Goal: Task Accomplishment & Management: Complete application form

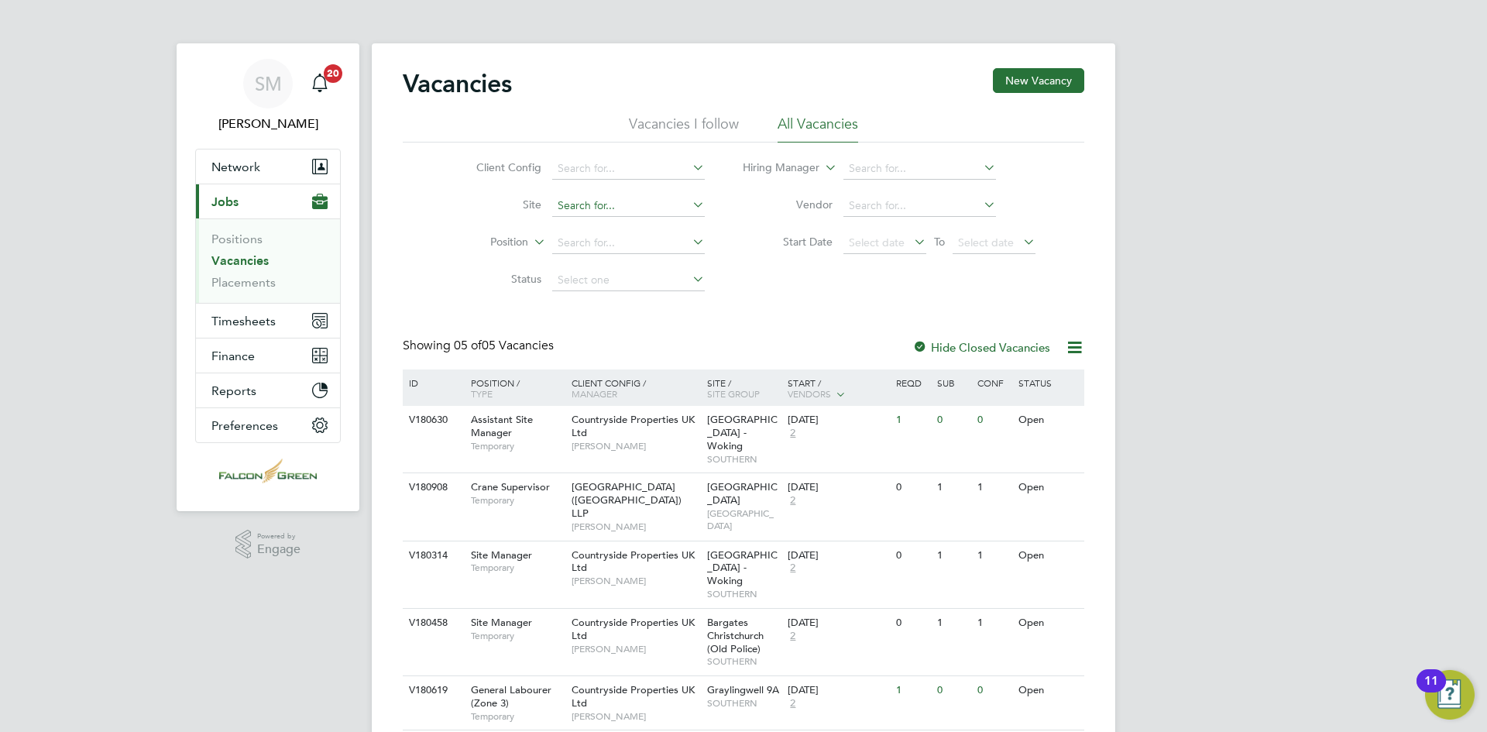
click at [646, 212] on input at bounding box center [628, 206] width 153 height 22
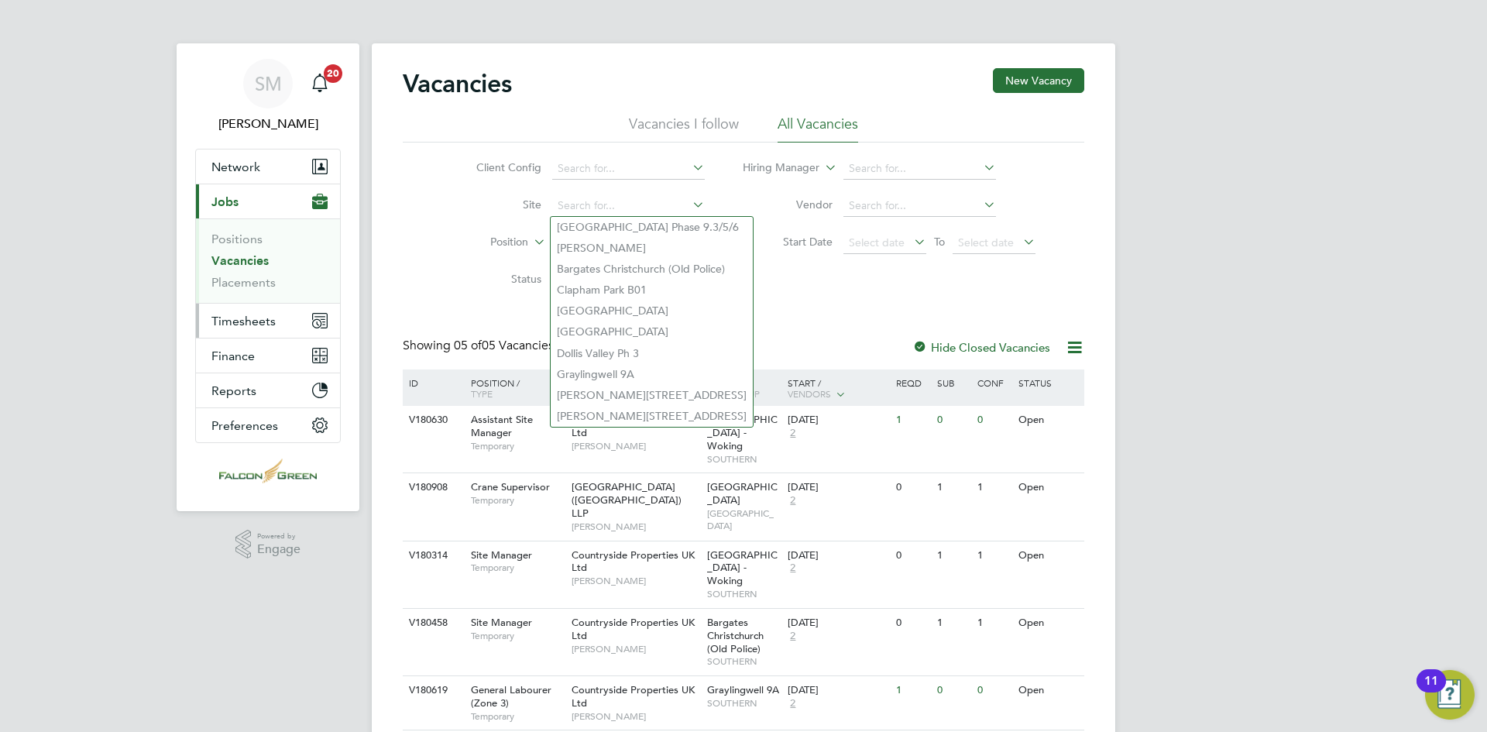
click at [256, 318] on span "Timesheets" at bounding box center [243, 321] width 64 height 15
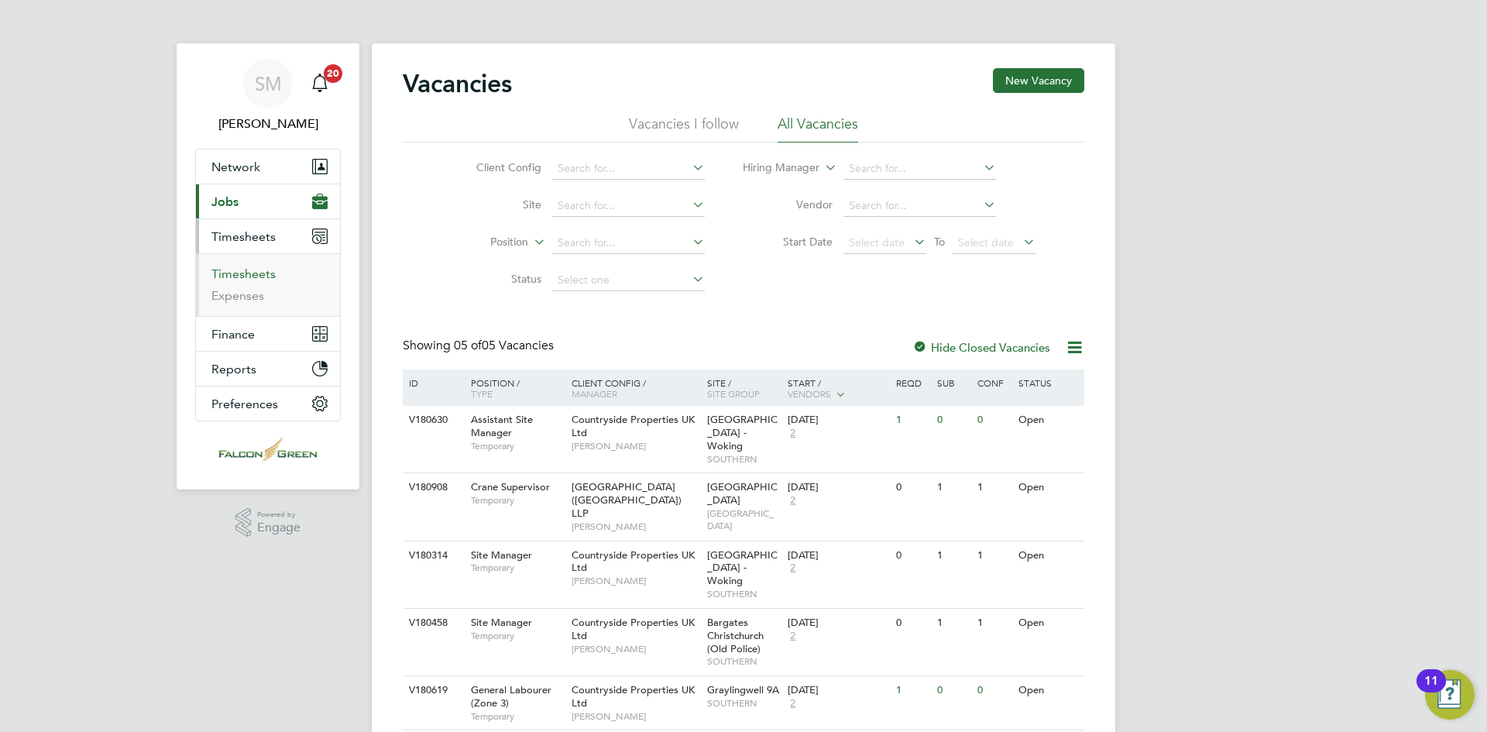
click at [247, 273] on link "Timesheets" at bounding box center [243, 273] width 64 height 15
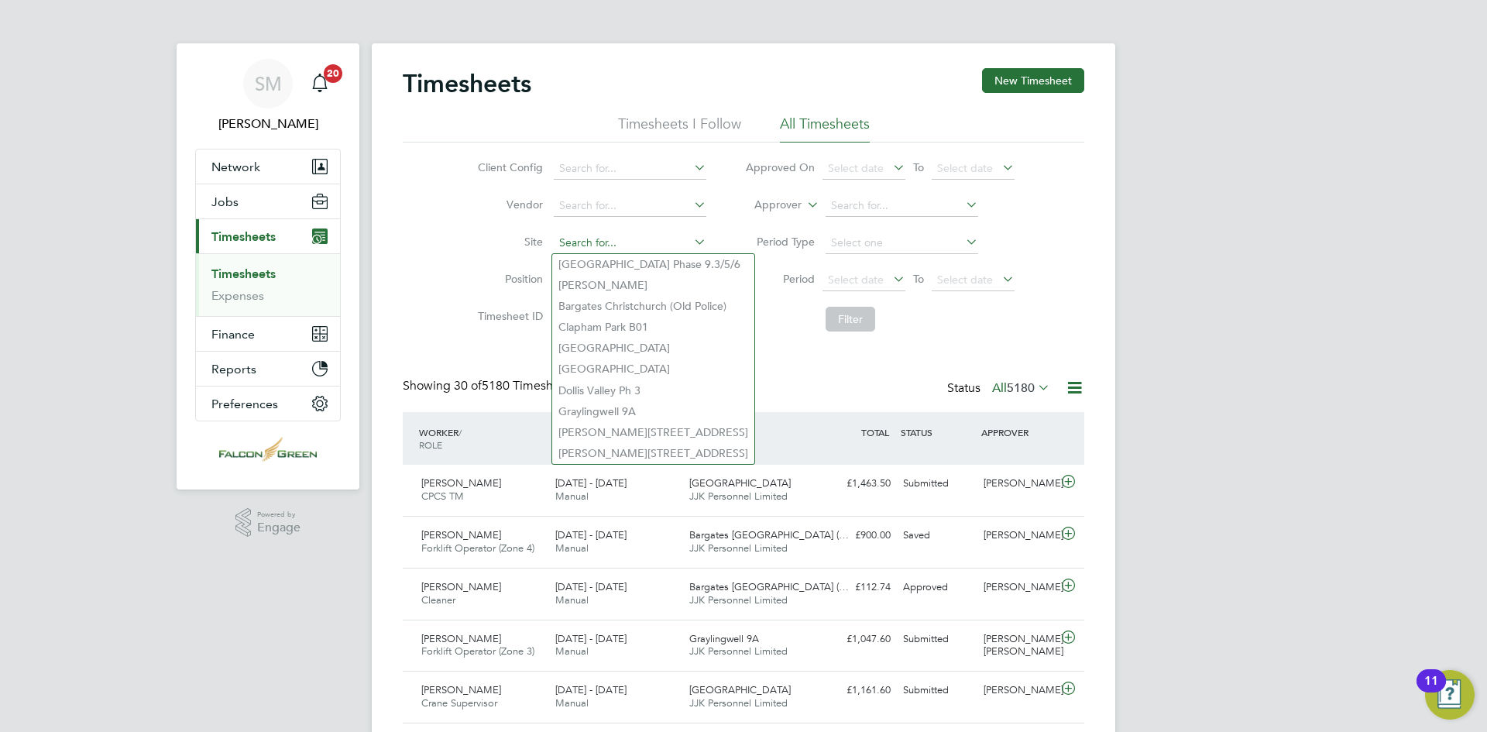
click at [593, 242] on input at bounding box center [630, 243] width 153 height 22
click at [607, 308] on li "Bargates Christchurch (Old Police)" at bounding box center [653, 306] width 202 height 21
type input "Bargates Christchurch (Old Police)"
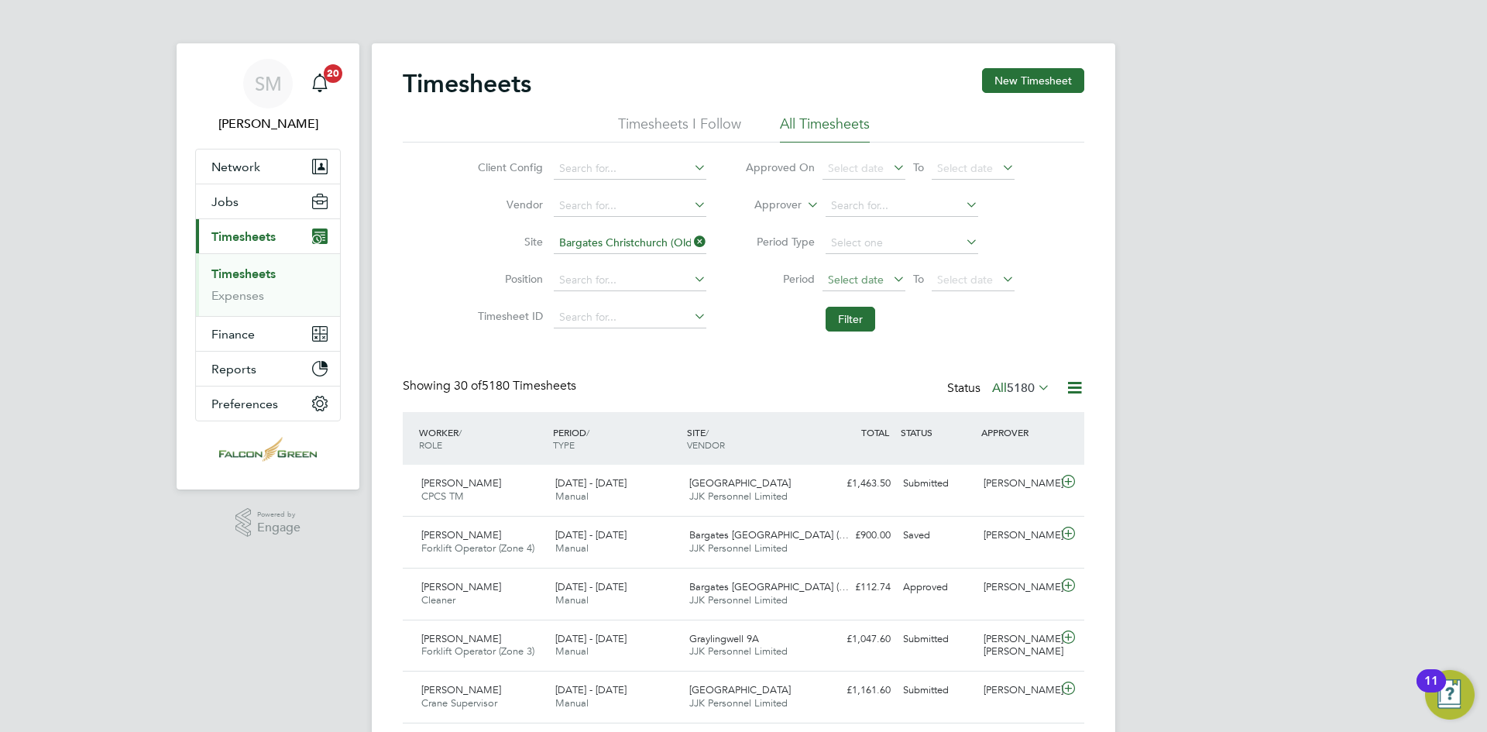
click at [870, 280] on span "Select date" at bounding box center [856, 280] width 56 height 14
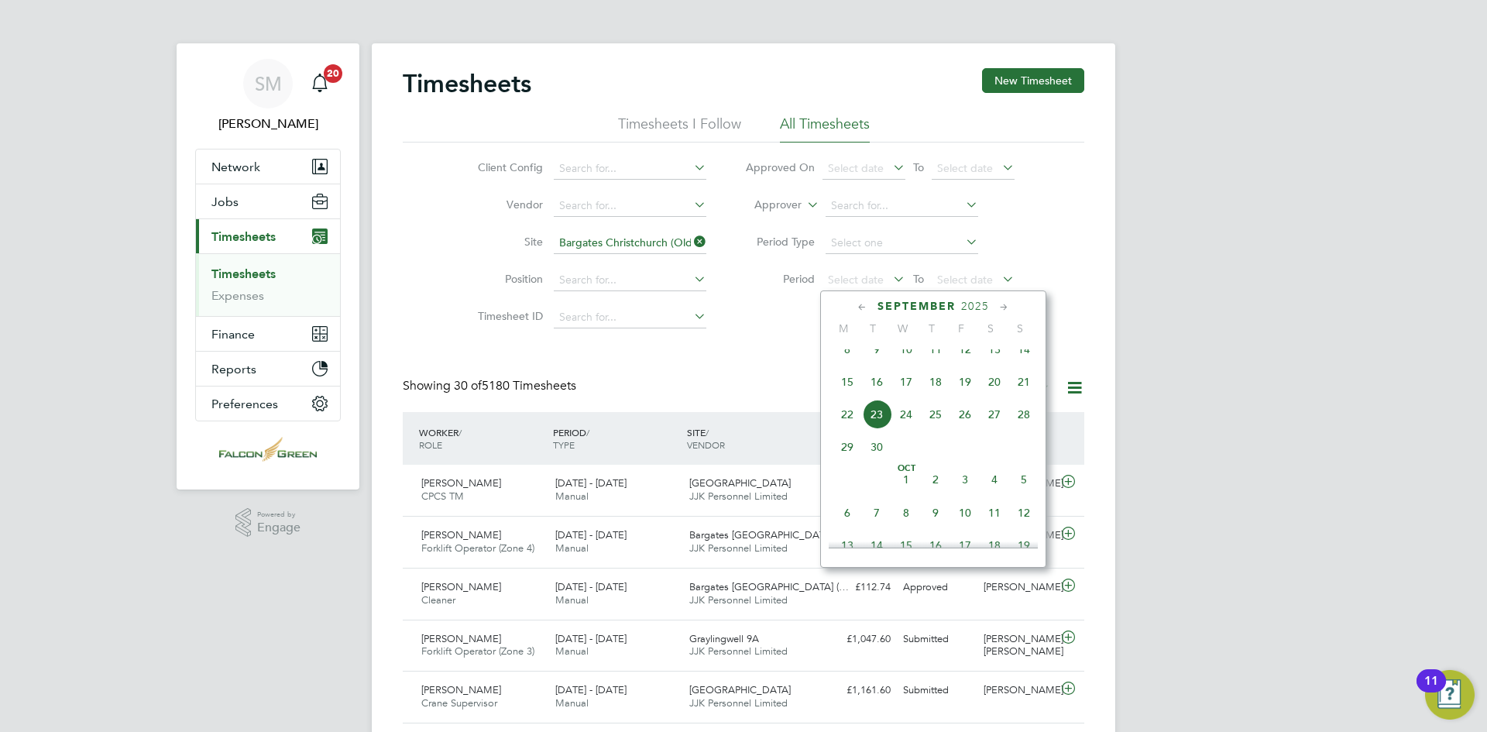
click at [843, 391] on span "15" at bounding box center [847, 381] width 29 height 29
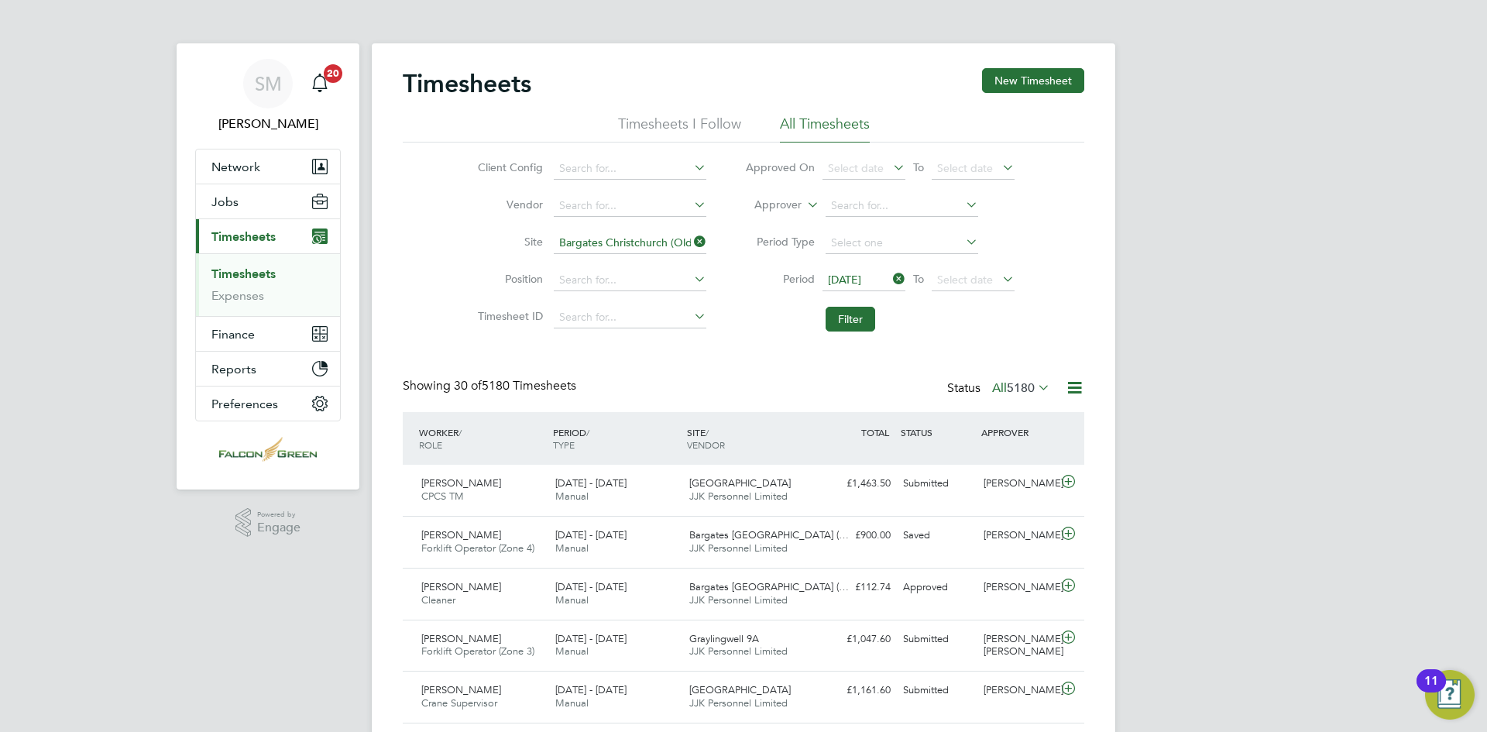
click at [975, 268] on li "Period [DATE] To Select date" at bounding box center [880, 280] width 308 height 37
click at [978, 274] on span "Select date" at bounding box center [965, 280] width 56 height 14
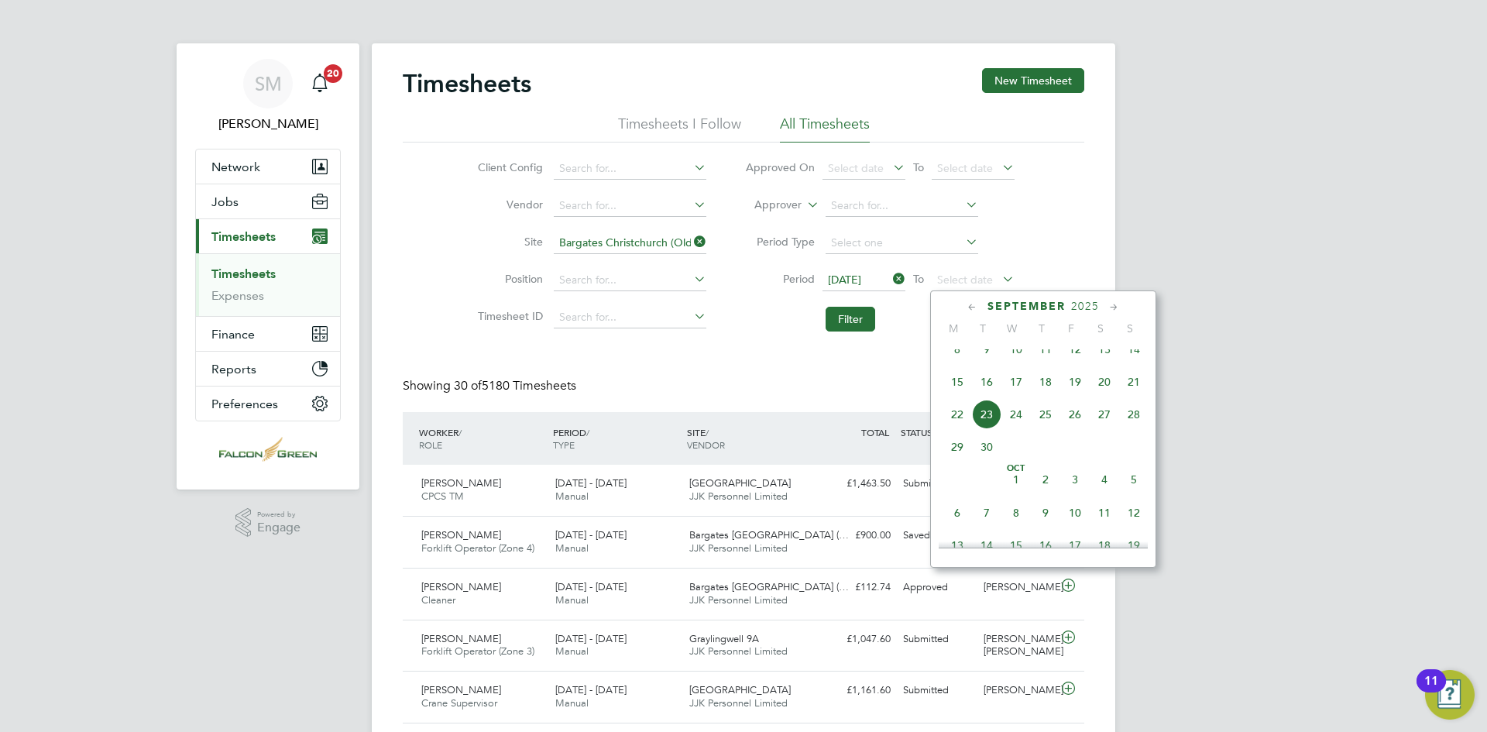
click at [1136, 391] on span "21" at bounding box center [1133, 381] width 29 height 29
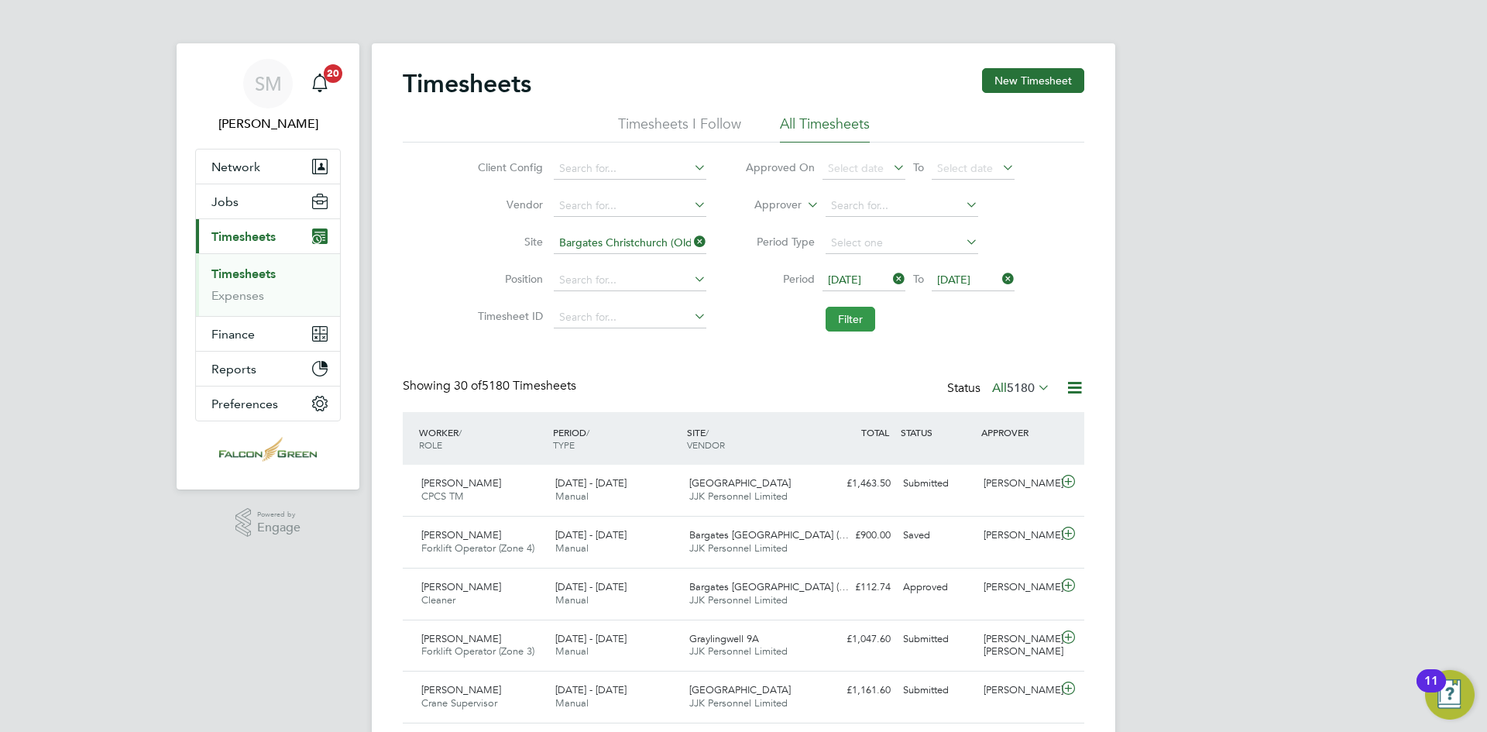
click at [854, 323] on button "Filter" at bounding box center [851, 319] width 50 height 25
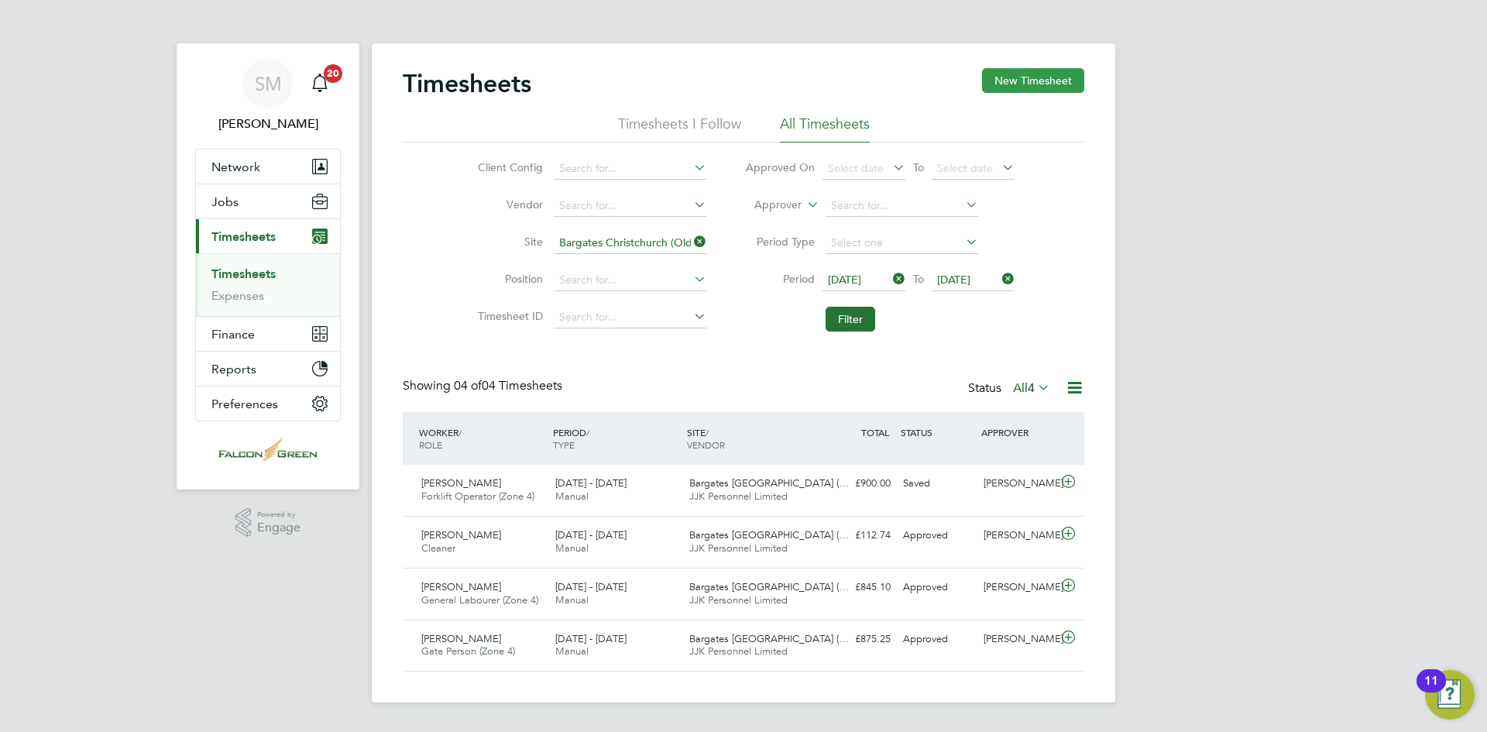
click at [1017, 81] on button "New Timesheet" at bounding box center [1033, 80] width 102 height 25
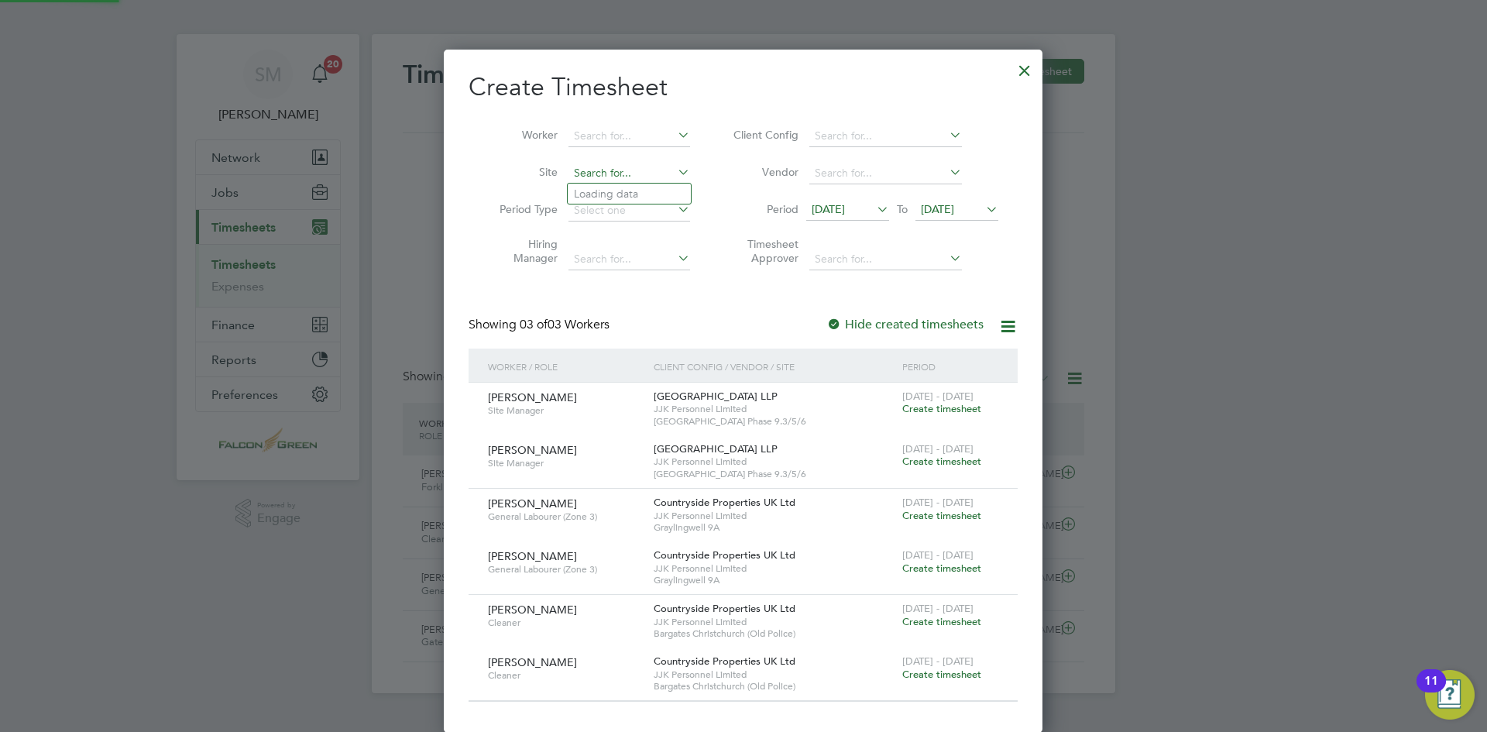
click at [616, 172] on input at bounding box center [630, 174] width 122 height 22
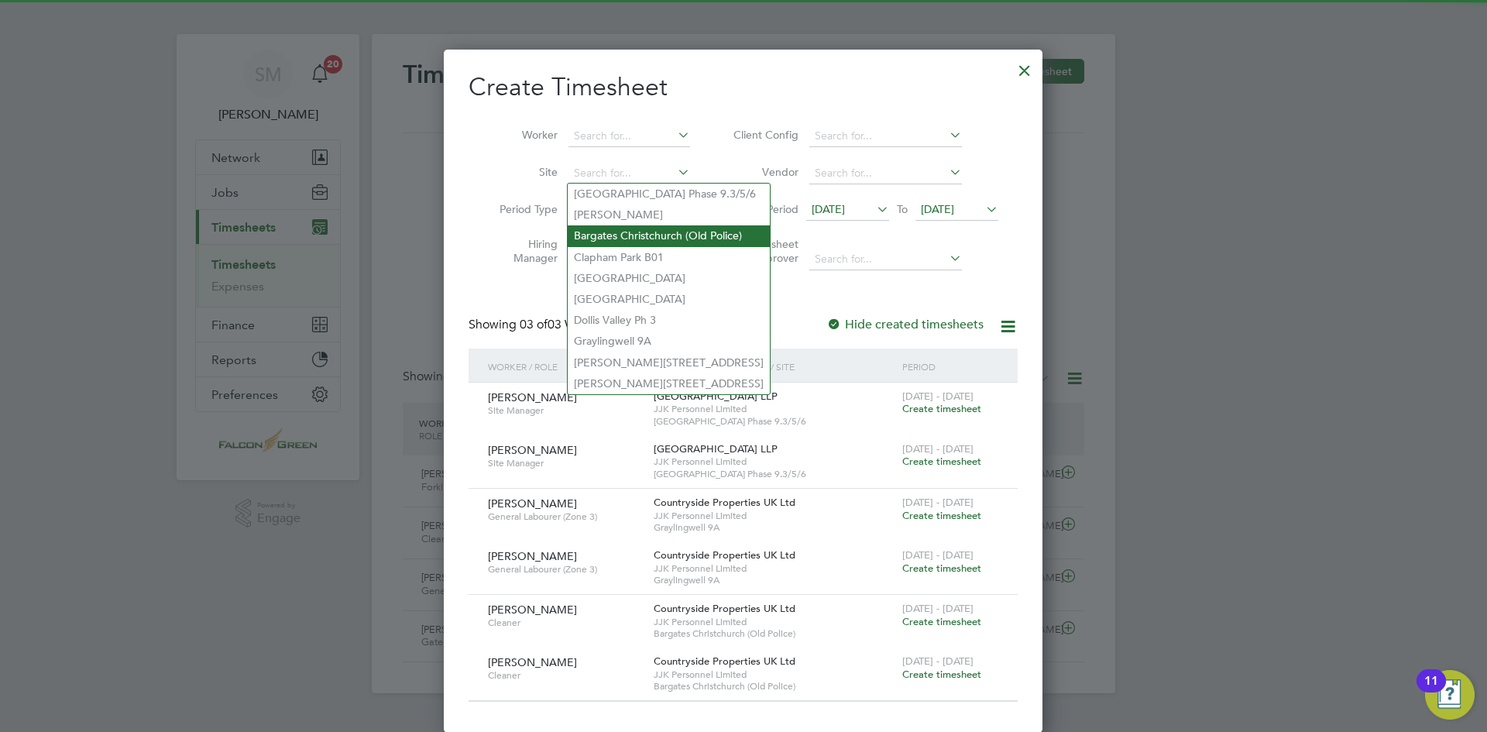
click at [634, 237] on li "Bargates Christchurch (Old Police)" at bounding box center [669, 235] width 202 height 21
type input "Bargates Christchurch (Old Police)"
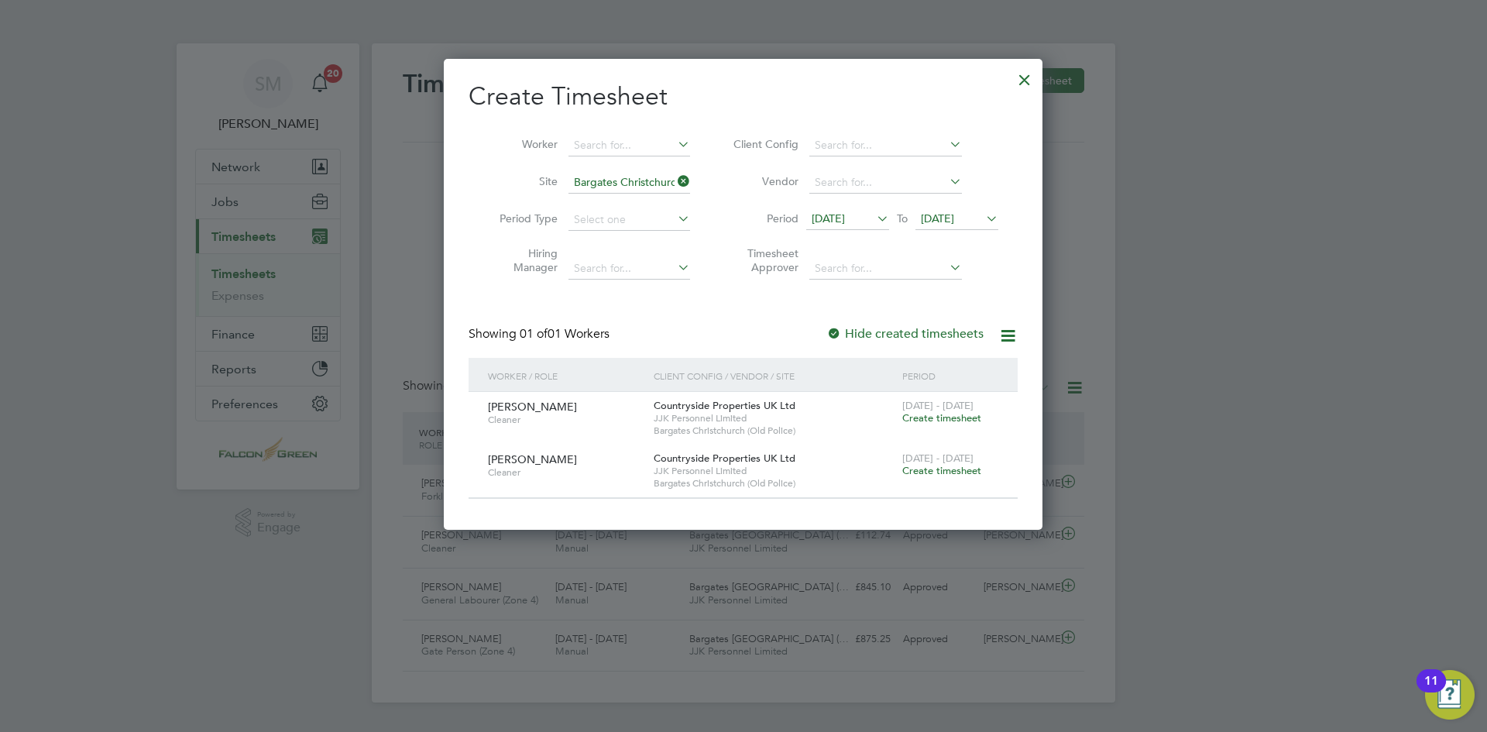
click at [1031, 74] on div at bounding box center [1025, 76] width 28 height 28
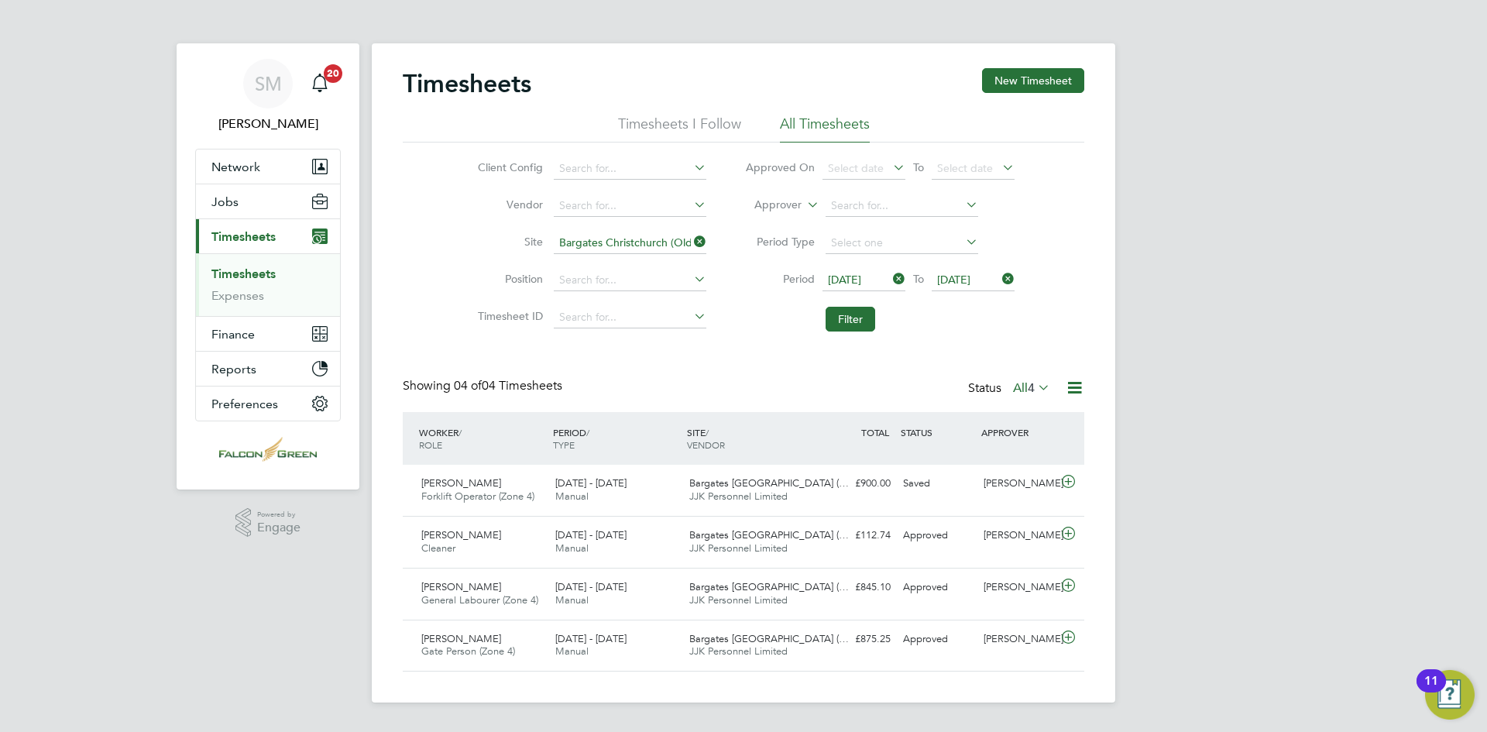
click at [861, 276] on span "[DATE]" at bounding box center [844, 280] width 33 height 14
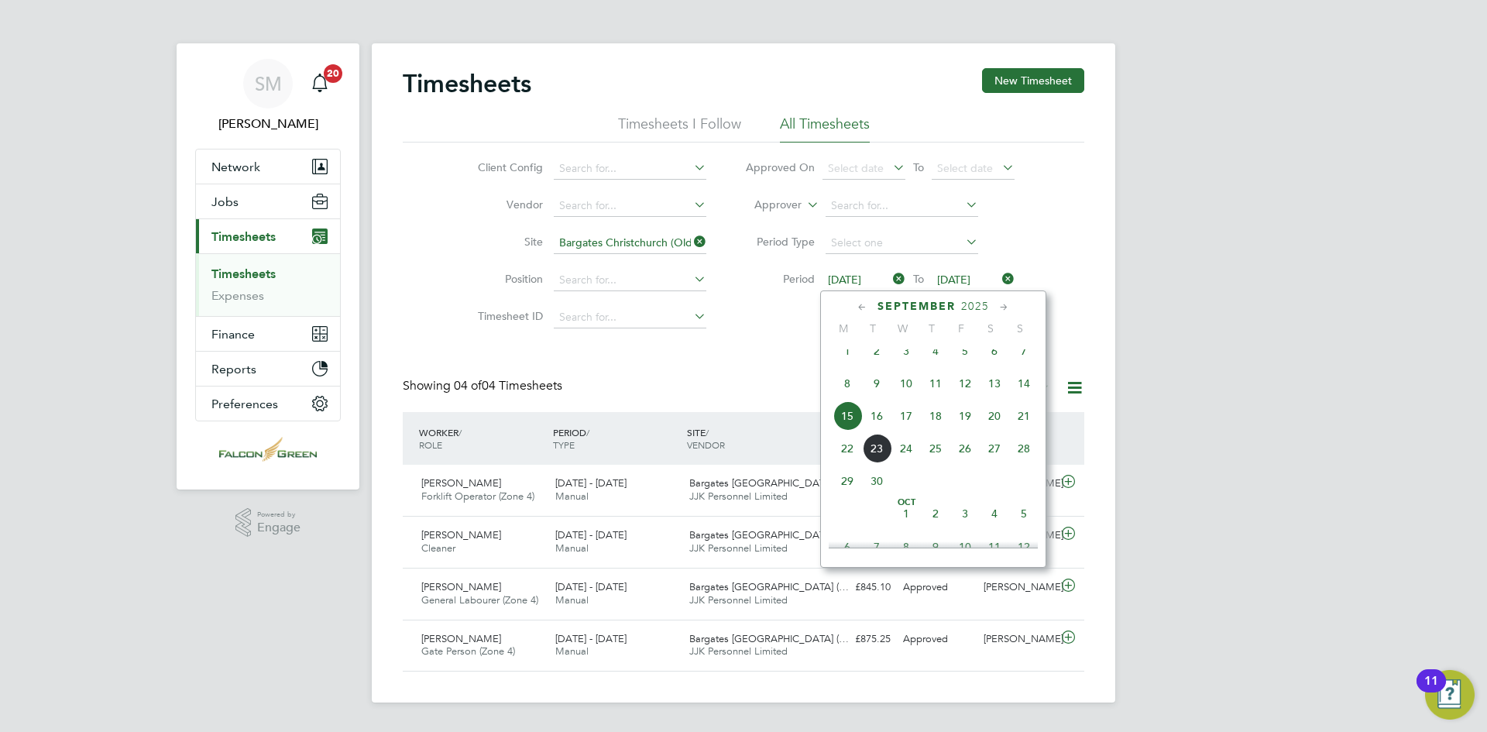
click at [847, 390] on span "8" at bounding box center [847, 383] width 29 height 29
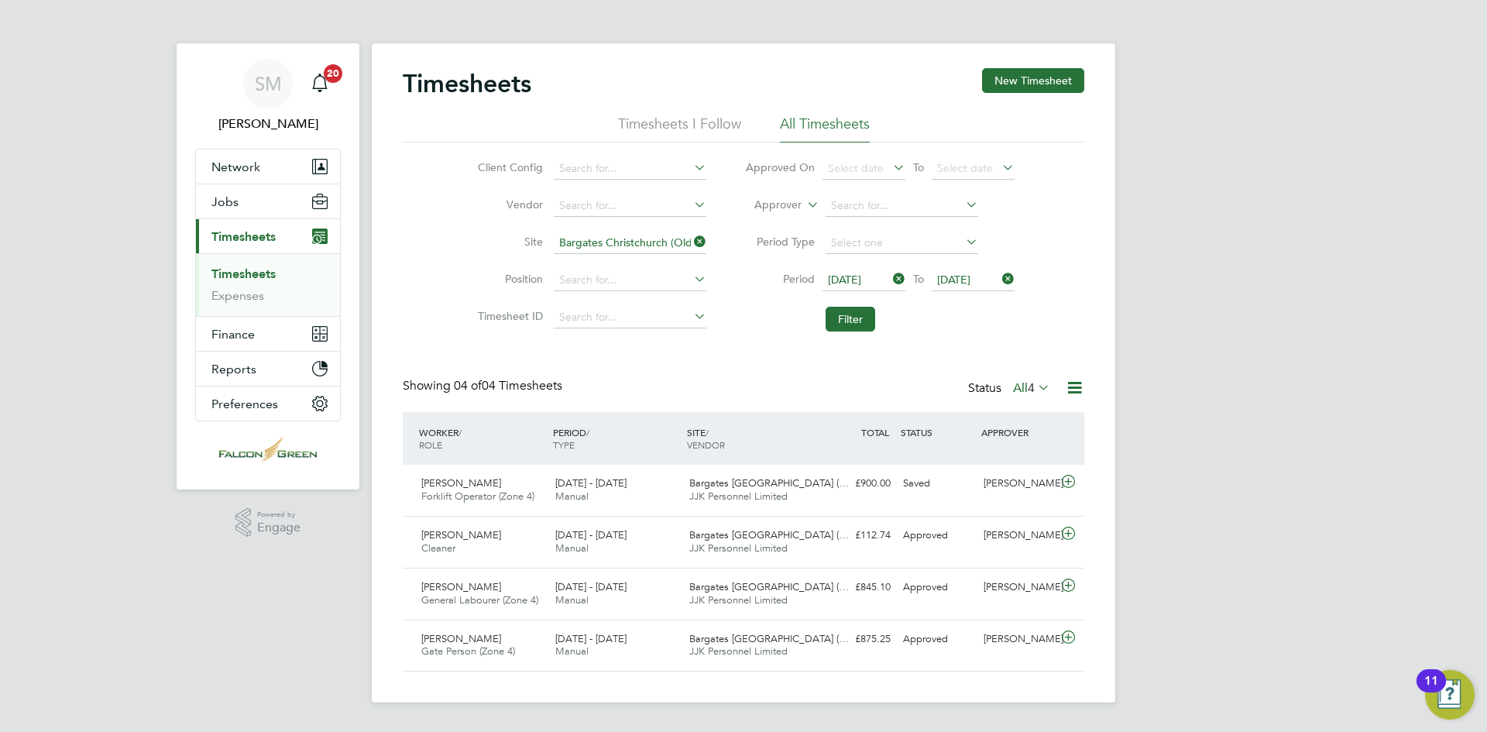
click at [964, 270] on span "[DATE]" at bounding box center [973, 280] width 83 height 21
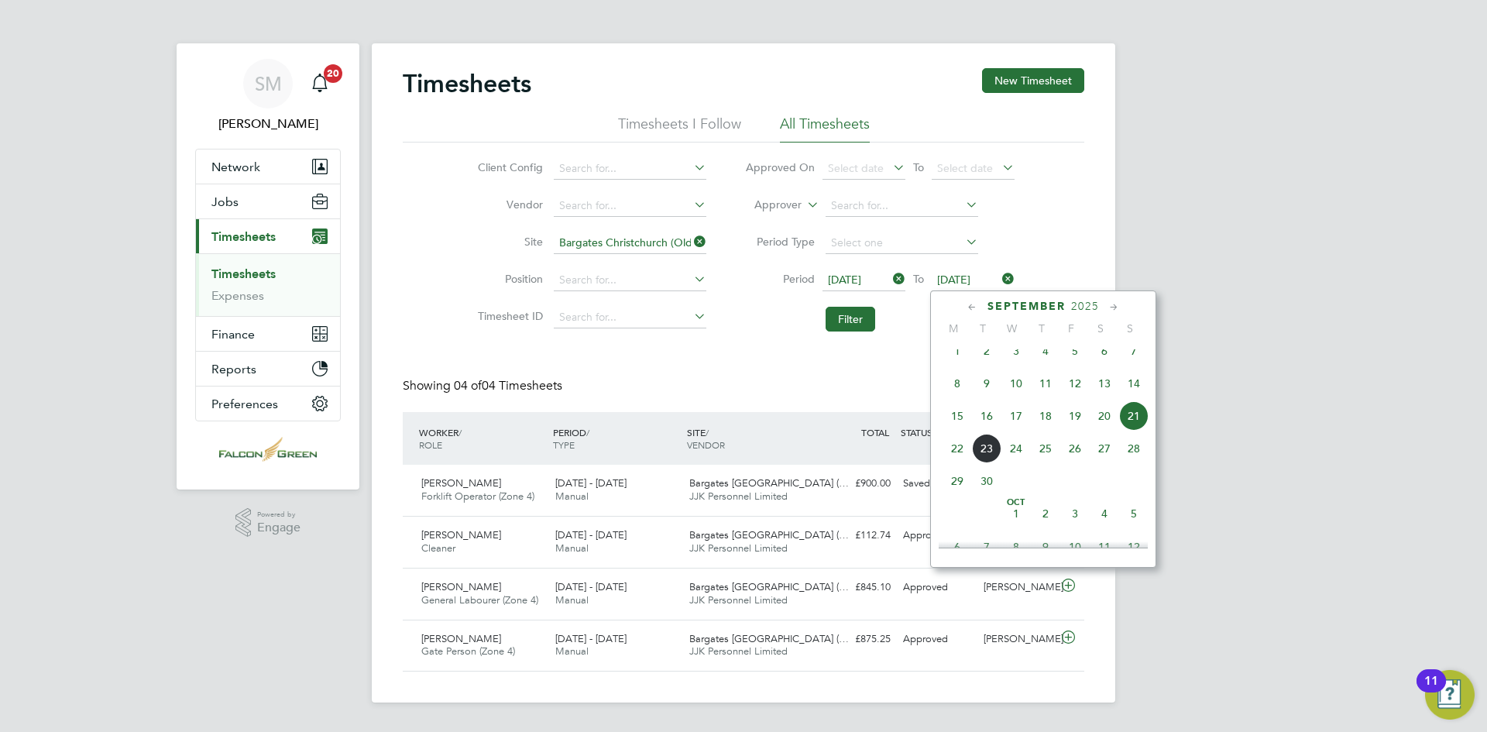
click at [1133, 385] on span "14" at bounding box center [1133, 383] width 29 height 29
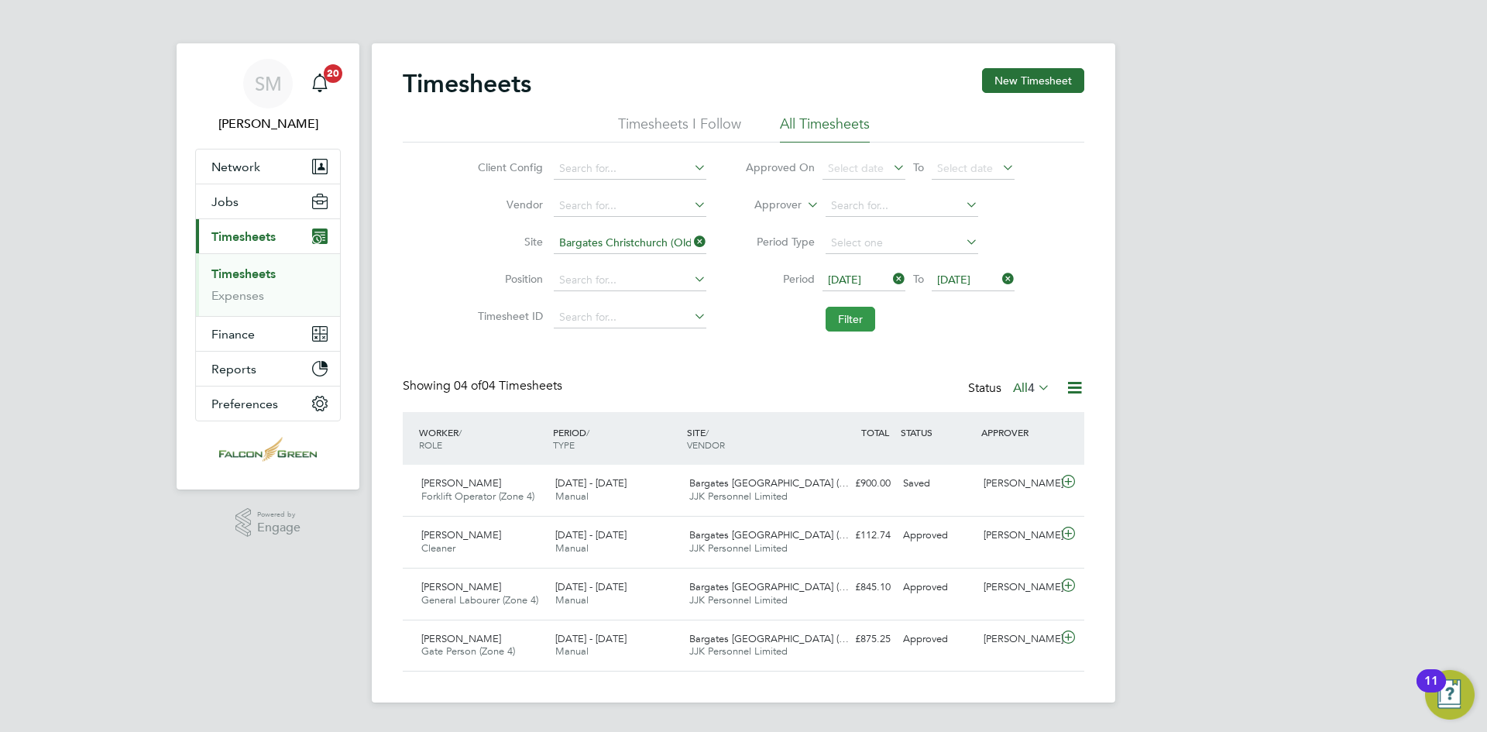
click at [862, 315] on button "Filter" at bounding box center [851, 319] width 50 height 25
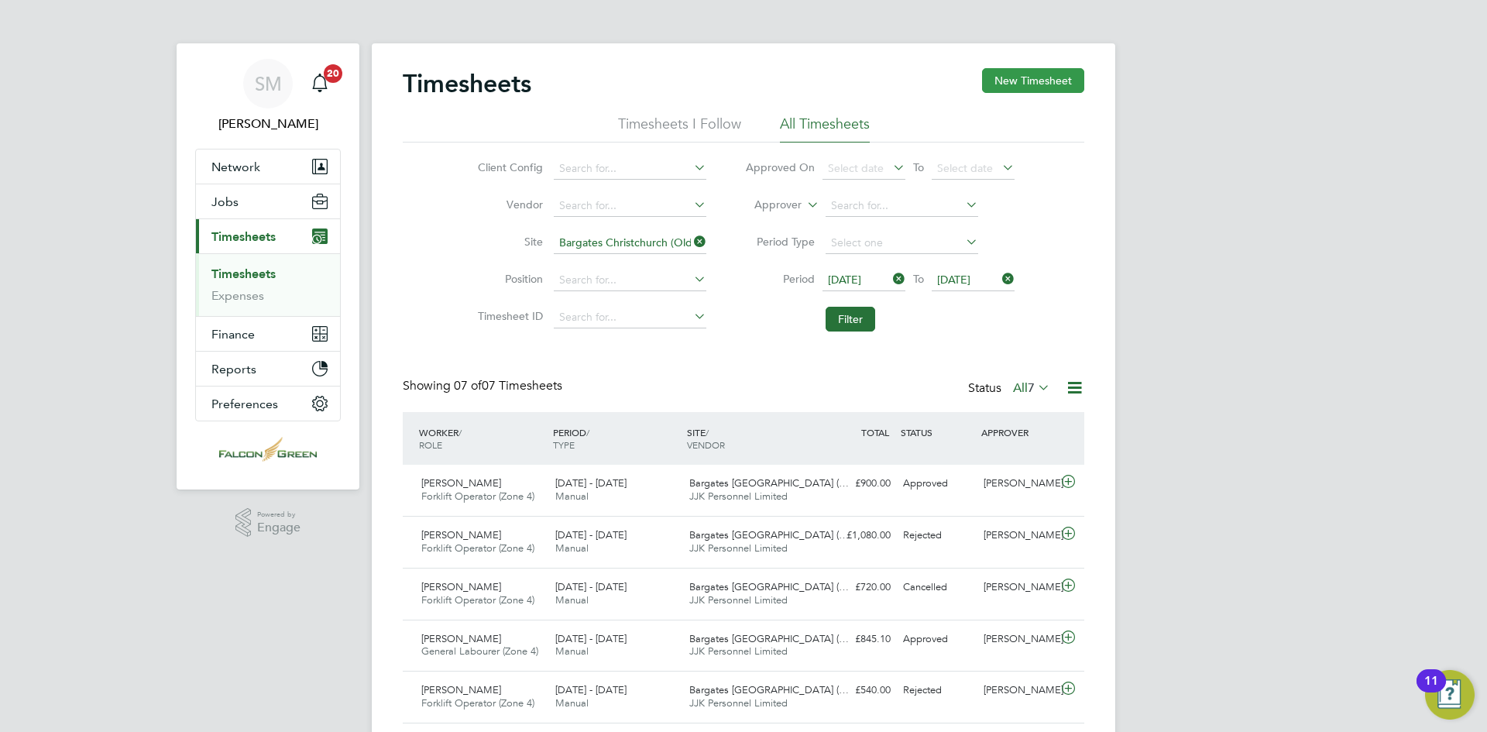
click at [1034, 79] on button "New Timesheet" at bounding box center [1033, 80] width 102 height 25
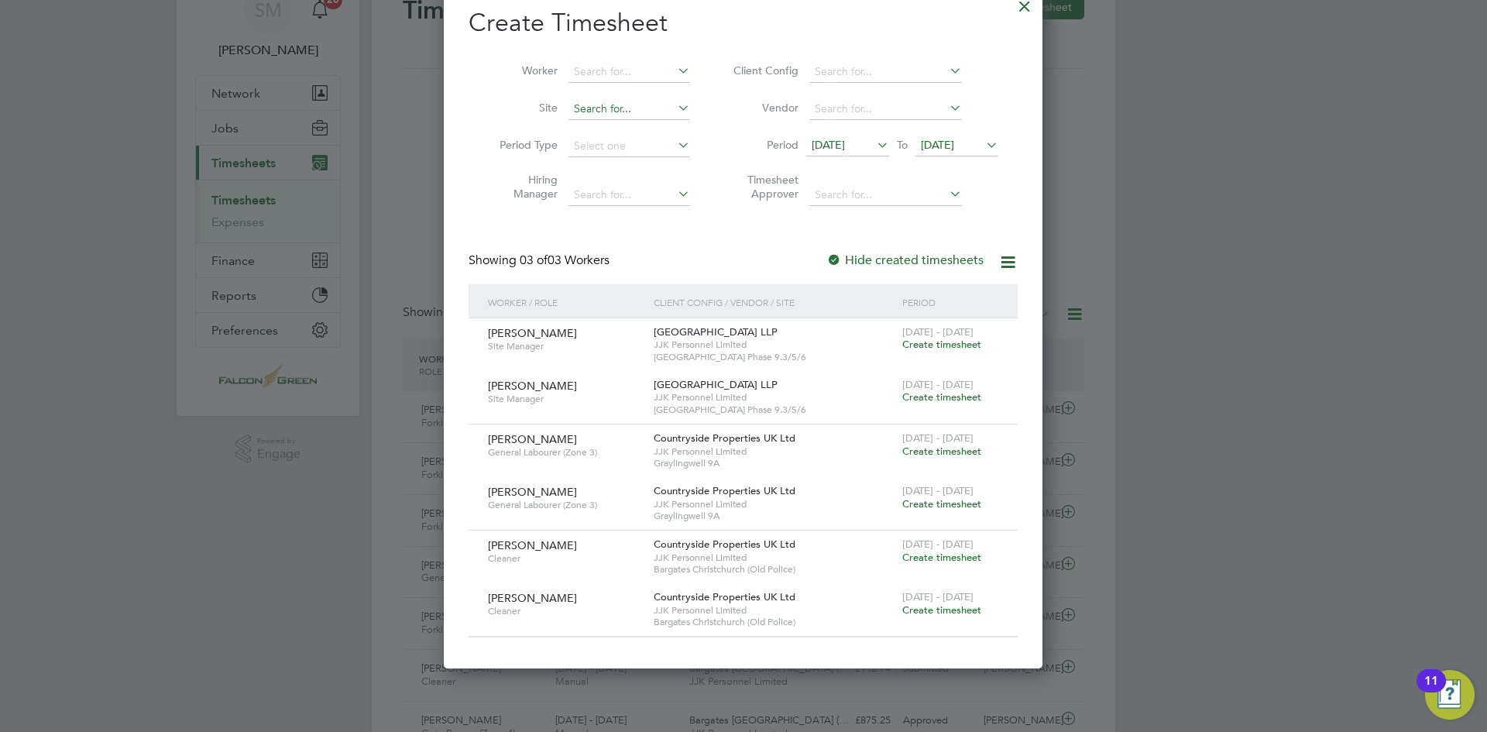
click at [665, 110] on input at bounding box center [630, 109] width 122 height 22
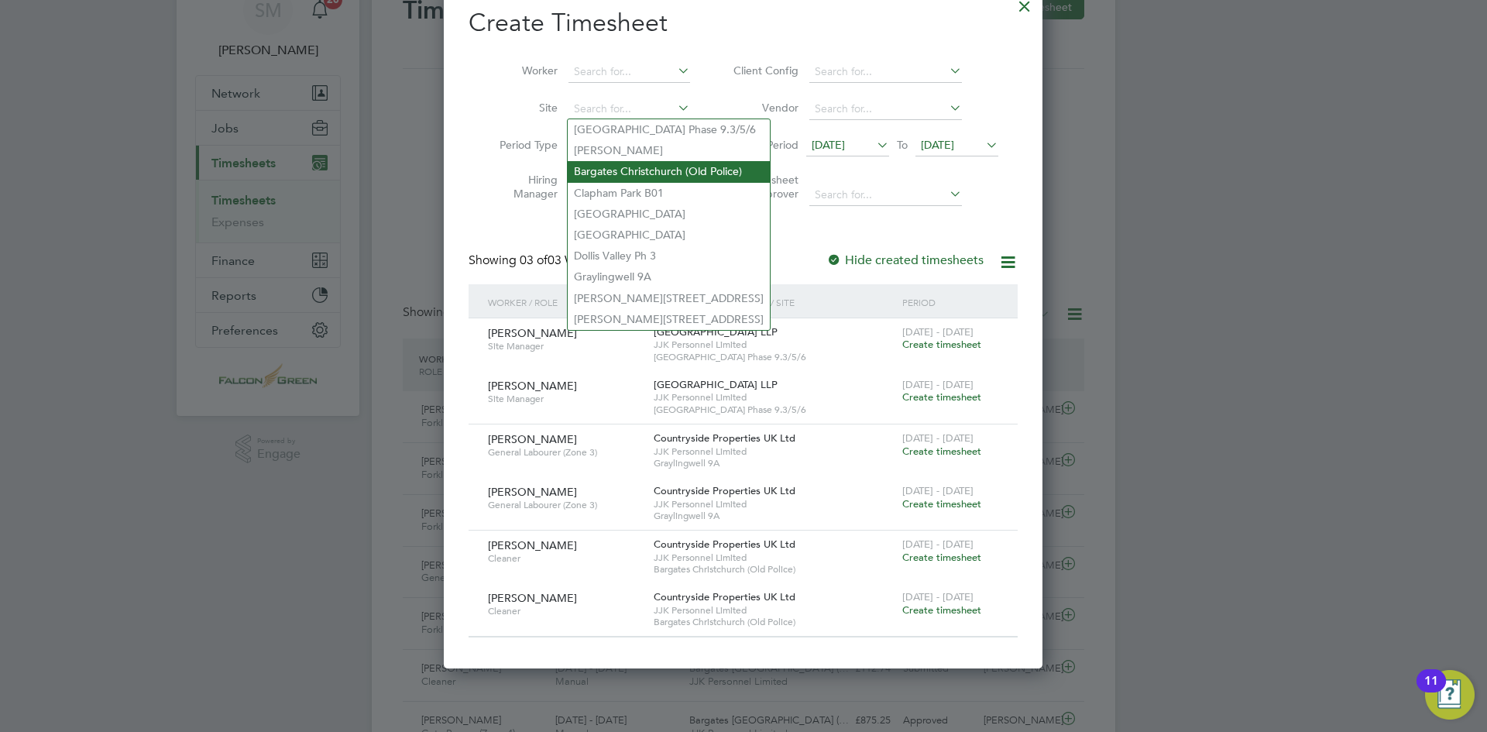
click at [676, 163] on li "Bargates Christchurch (Old Police)" at bounding box center [669, 171] width 202 height 21
type input "Bargates Christchurch (Old Police)"
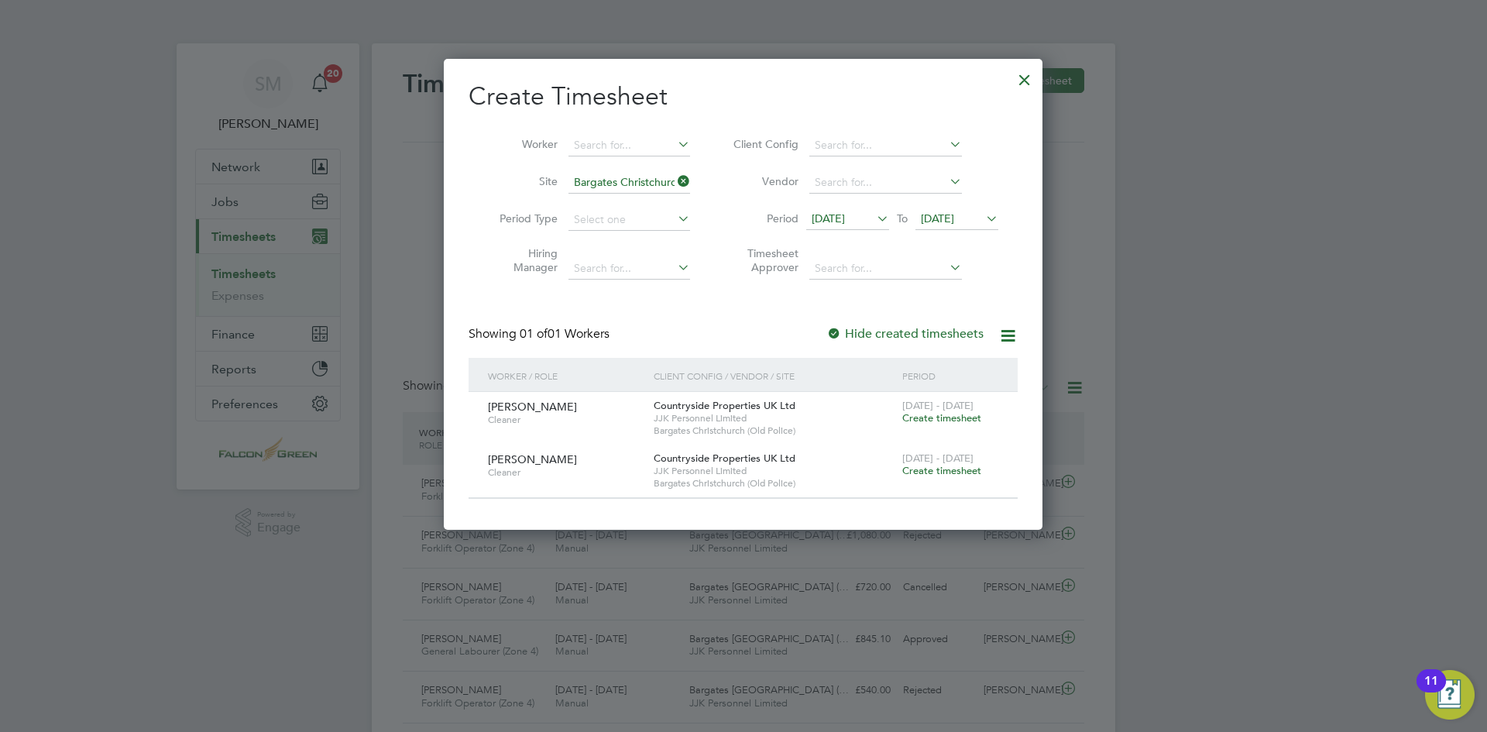
click at [1017, 81] on div at bounding box center [1025, 76] width 28 height 28
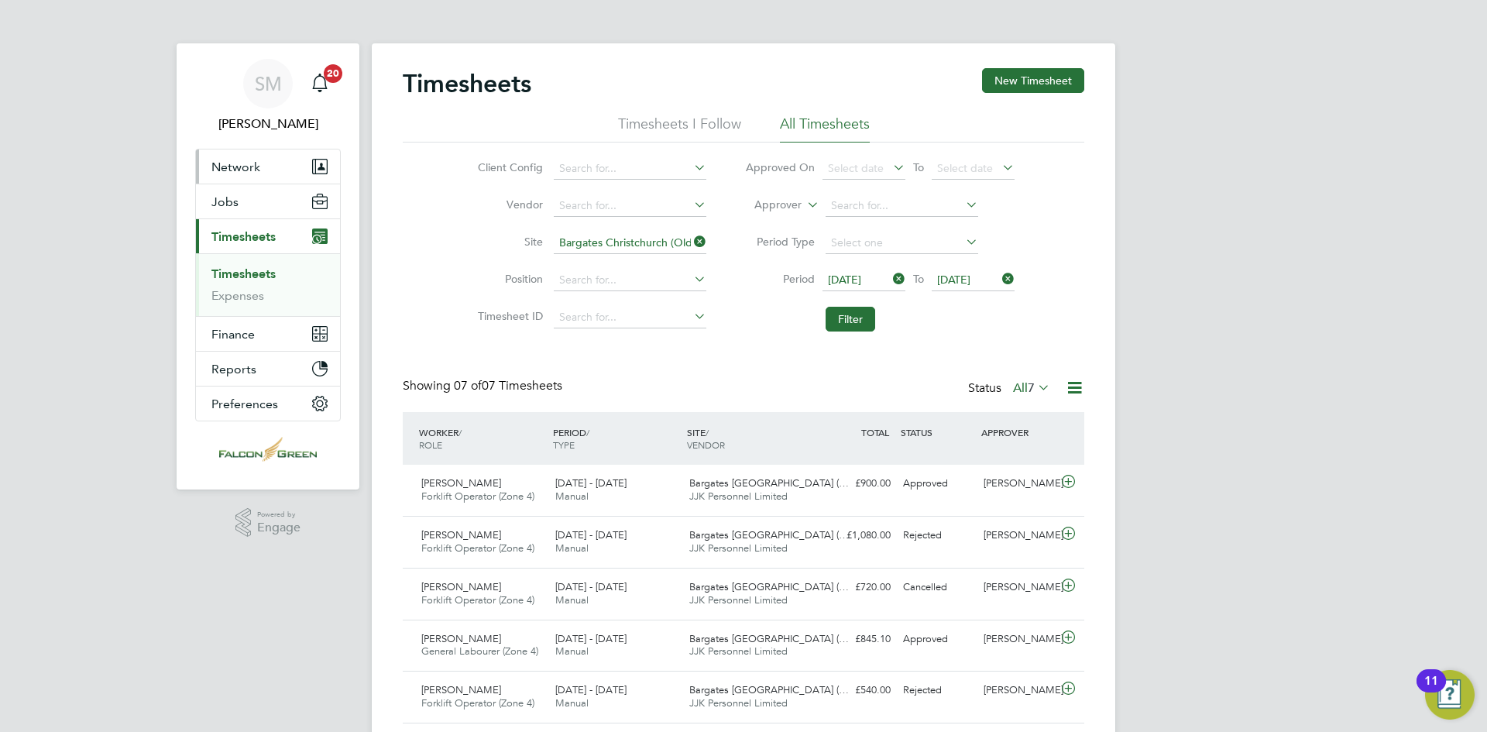
click at [235, 167] on span "Network" at bounding box center [235, 167] width 49 height 15
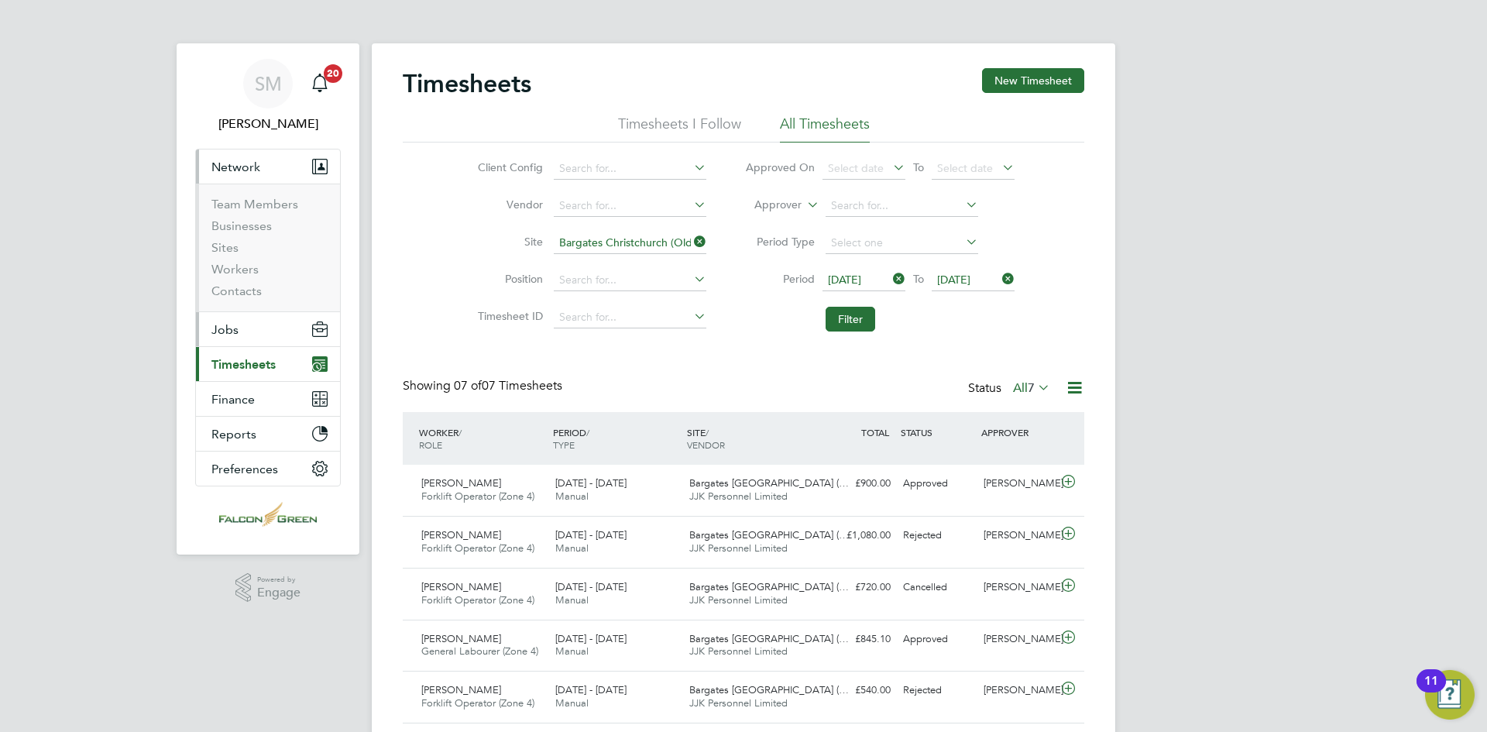
click at [229, 330] on span "Jobs" at bounding box center [224, 329] width 27 height 15
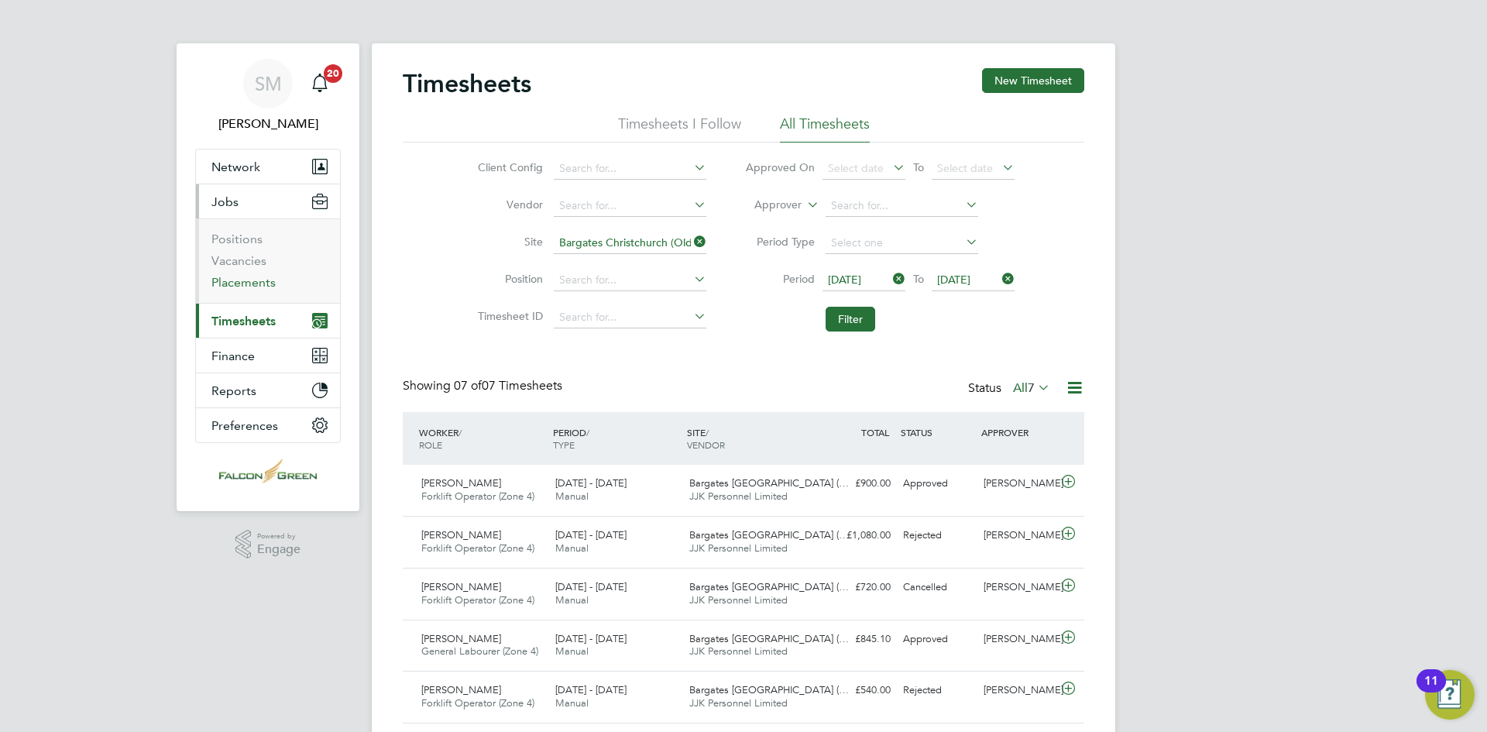
click at [256, 278] on link "Placements" at bounding box center [243, 282] width 64 height 15
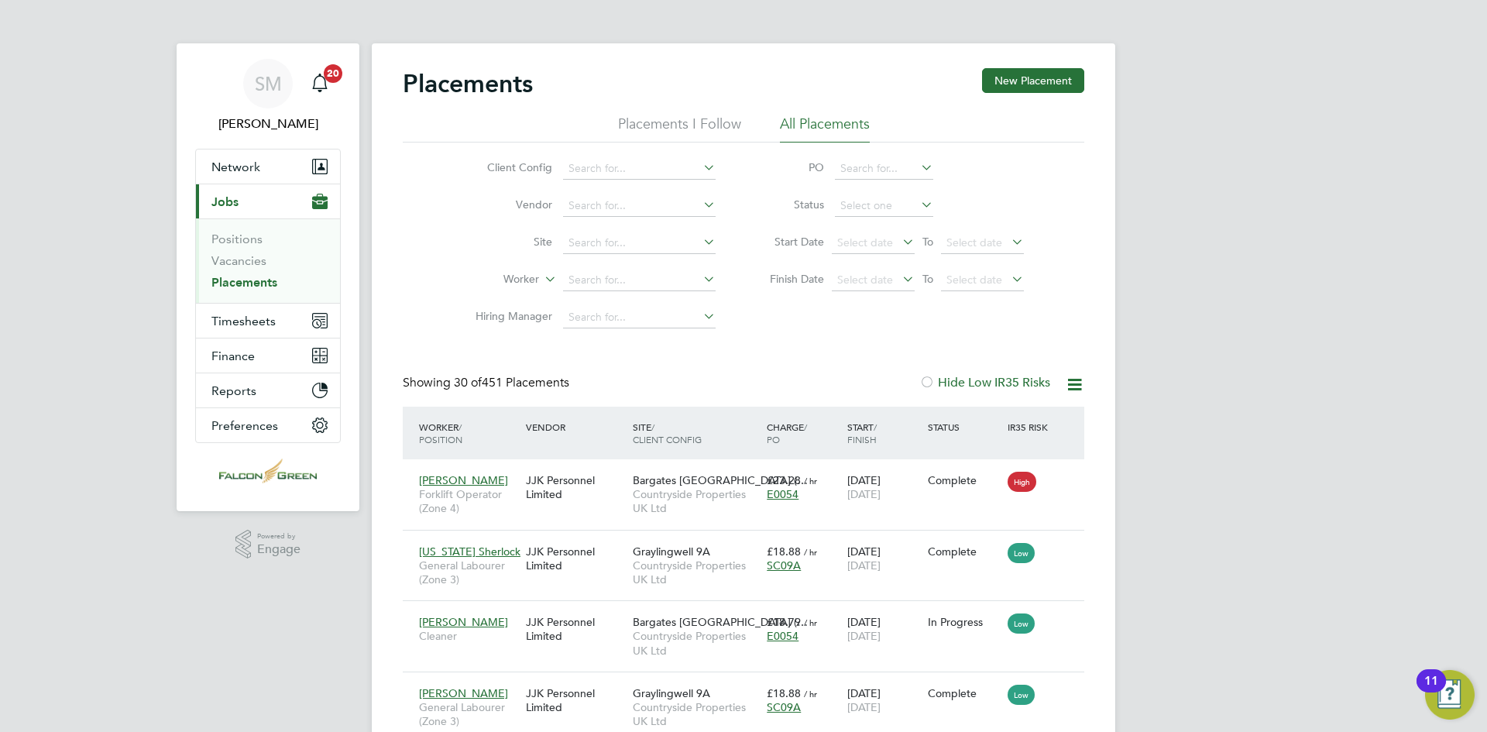
click at [641, 229] on li "Site" at bounding box center [589, 243] width 291 height 37
click at [638, 238] on input at bounding box center [639, 243] width 153 height 22
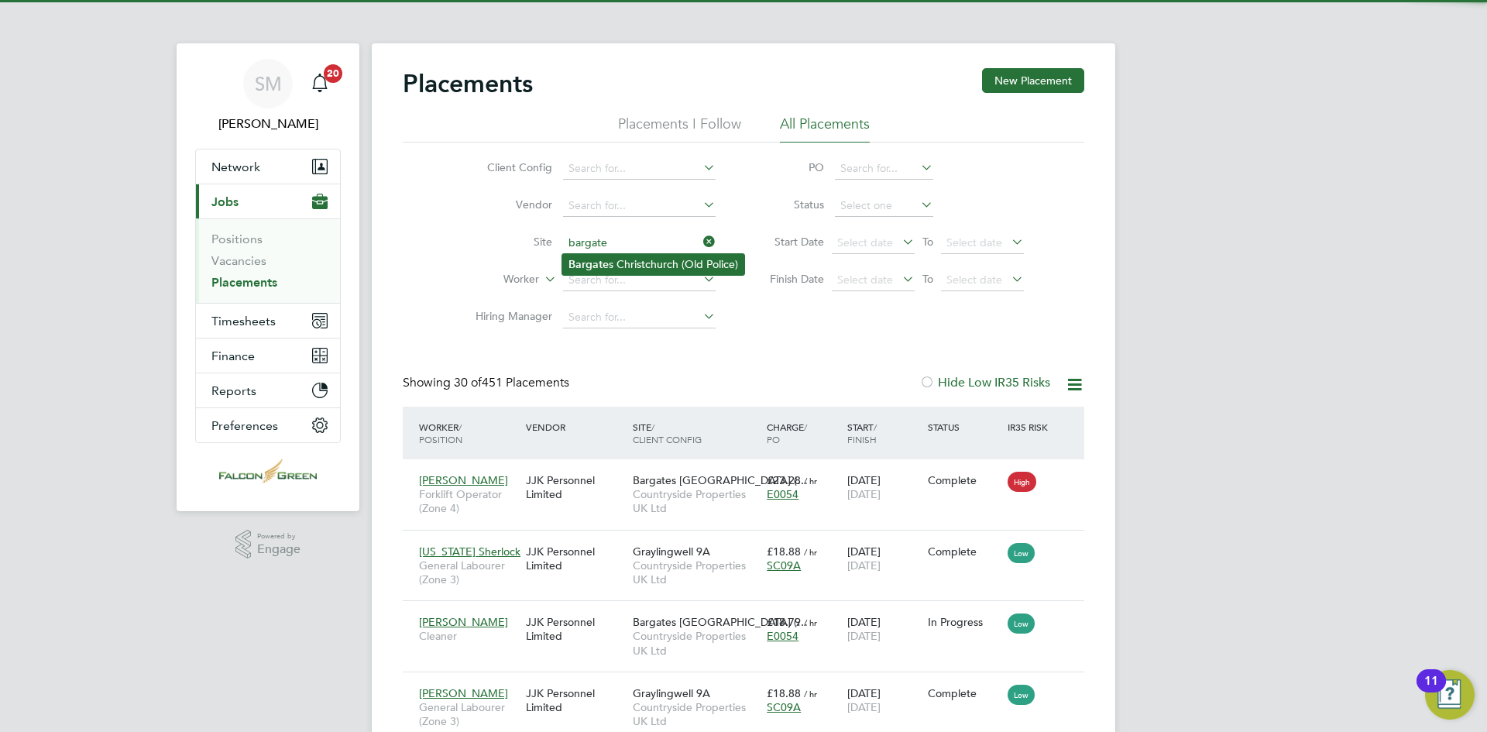
click at [679, 263] on li "Bargate s Christchurch (Old Police)" at bounding box center [653, 264] width 182 height 21
type input "Bargates Christchurch (Old Police)"
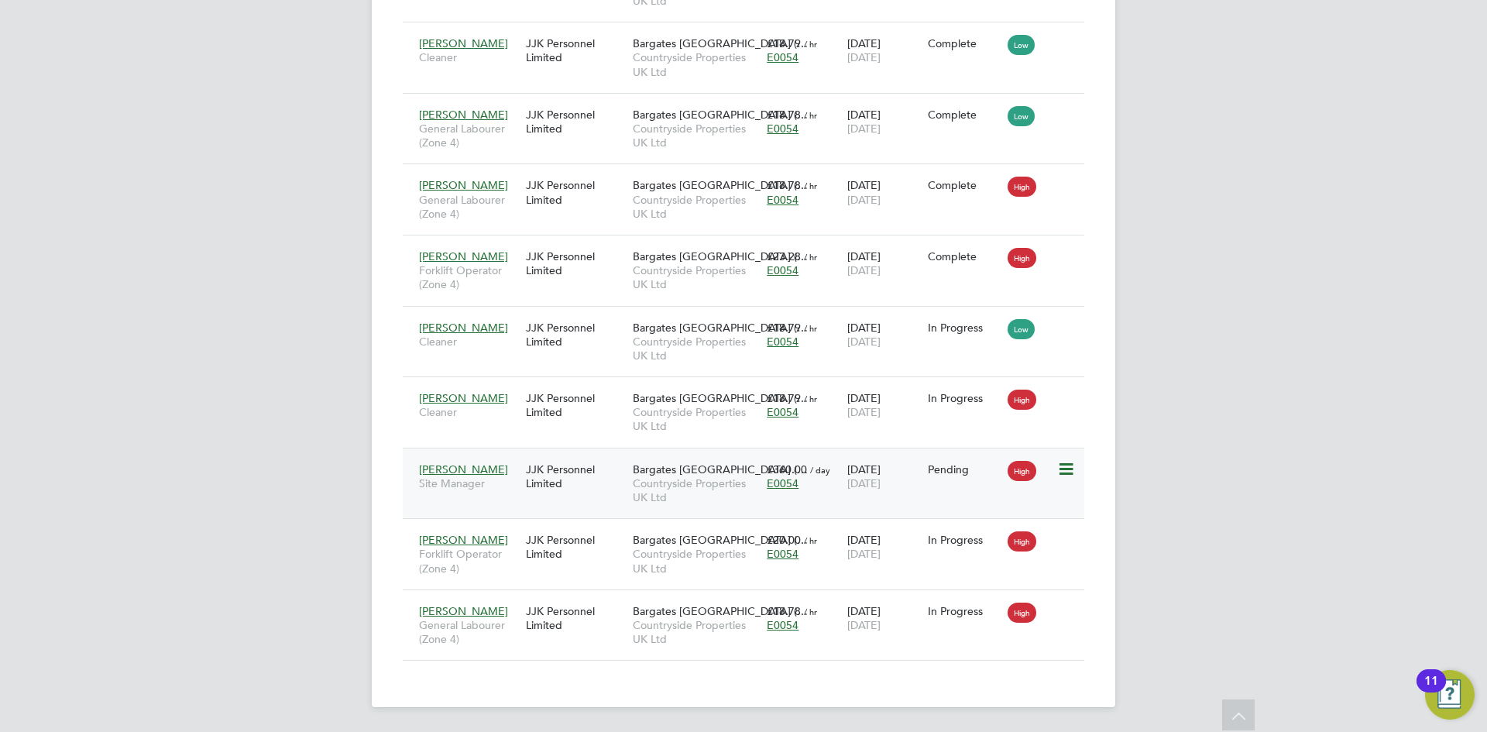
click at [1066, 469] on icon at bounding box center [1064, 469] width 15 height 19
click at [987, 563] on li "Start" at bounding box center [1019, 566] width 110 height 22
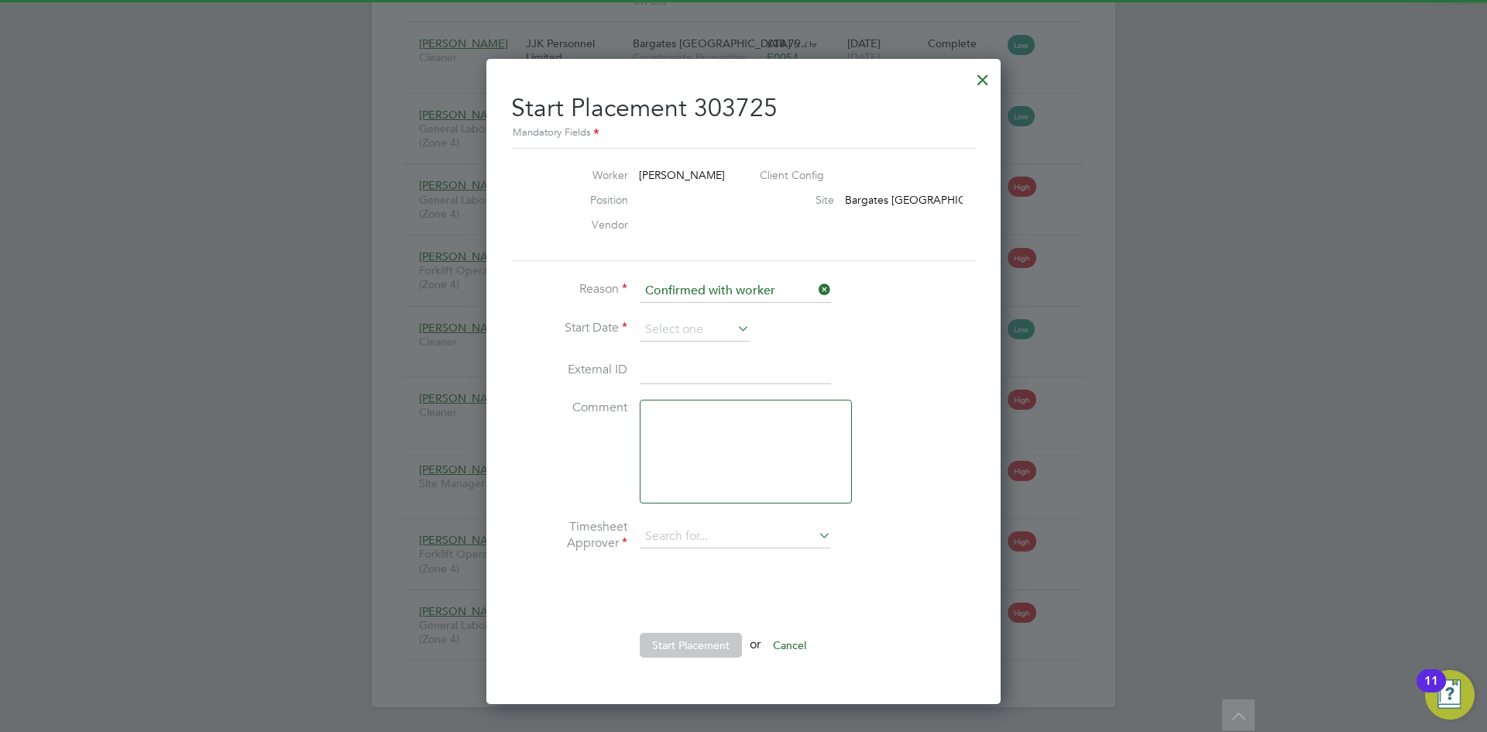
type input "[PERSON_NAME]"
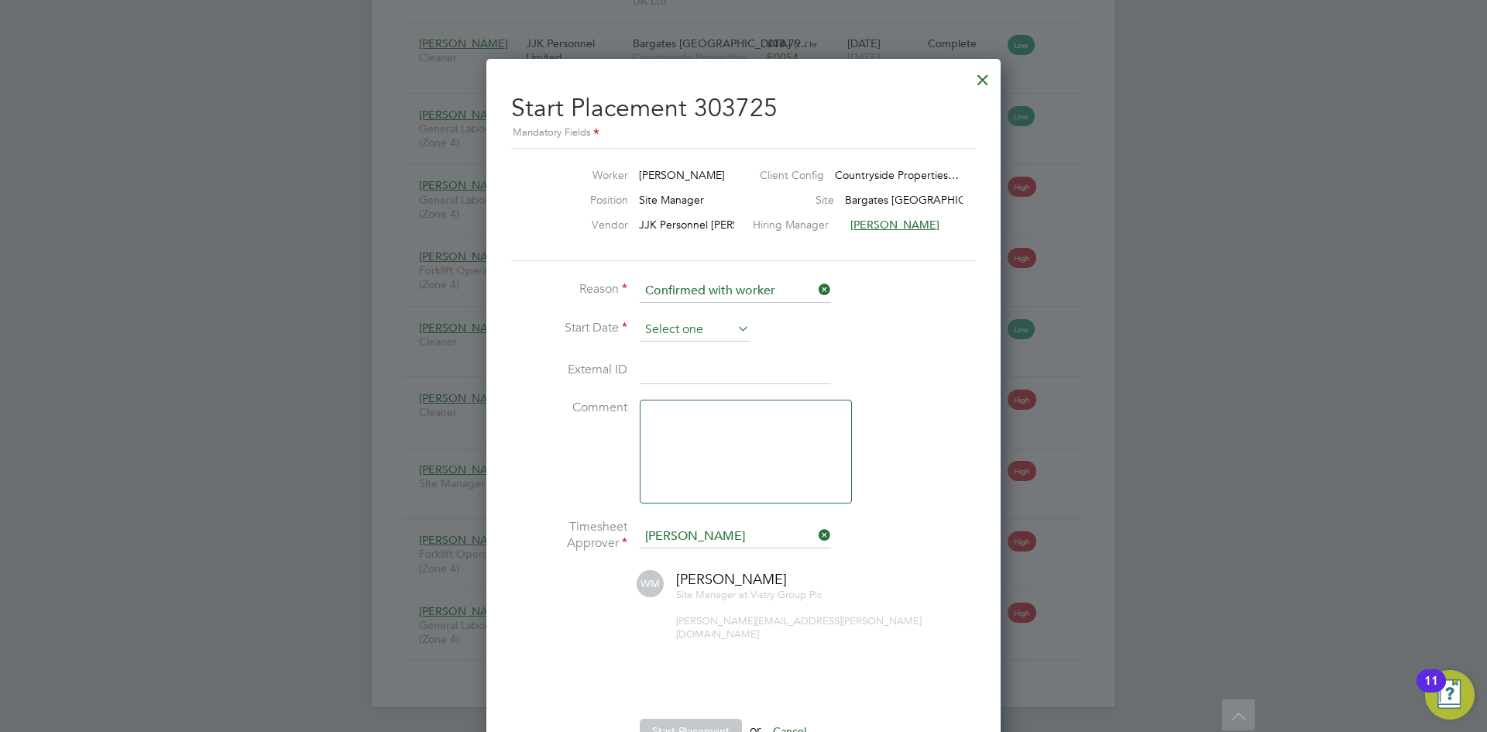
click at [710, 328] on input at bounding box center [695, 329] width 110 height 23
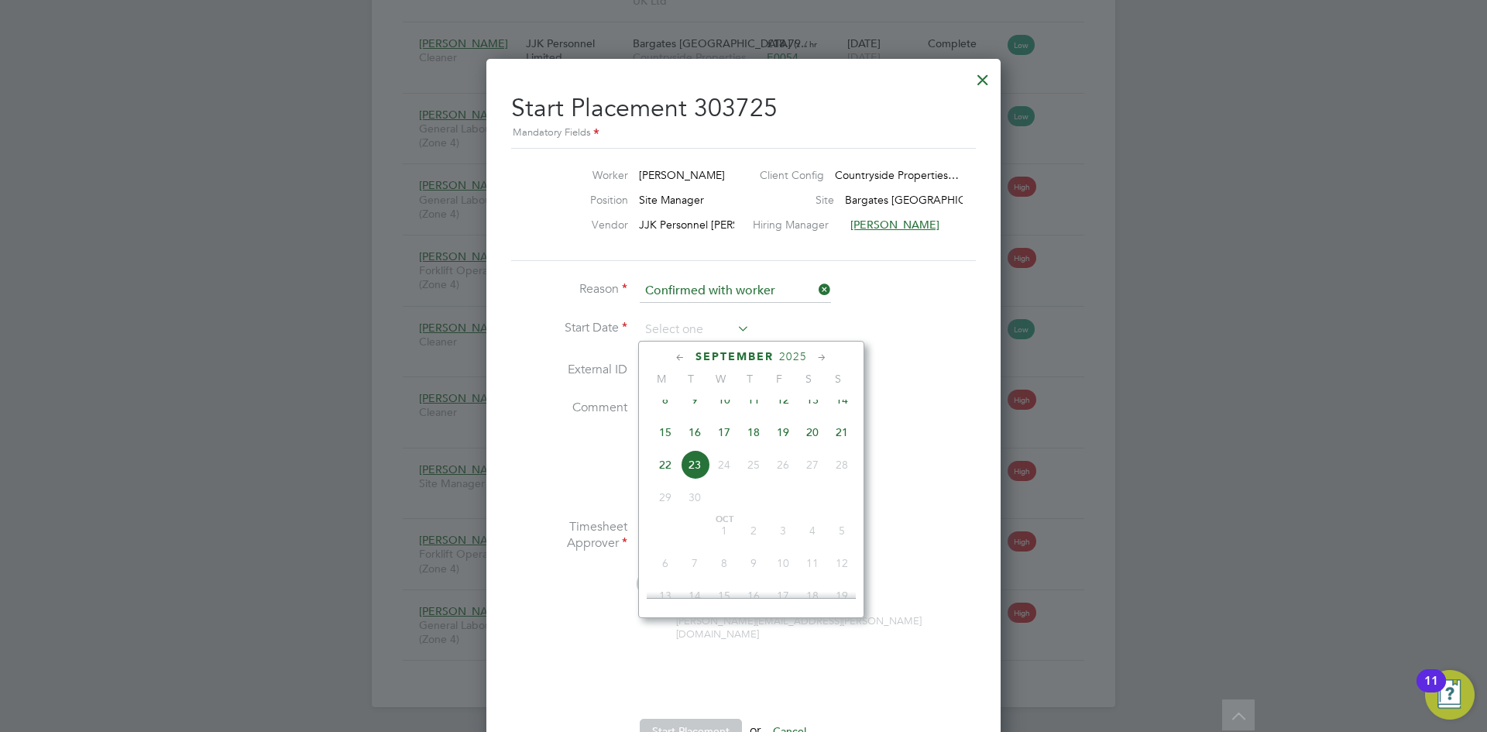
click at [667, 444] on span "15" at bounding box center [665, 432] width 29 height 29
type input "[DATE]"
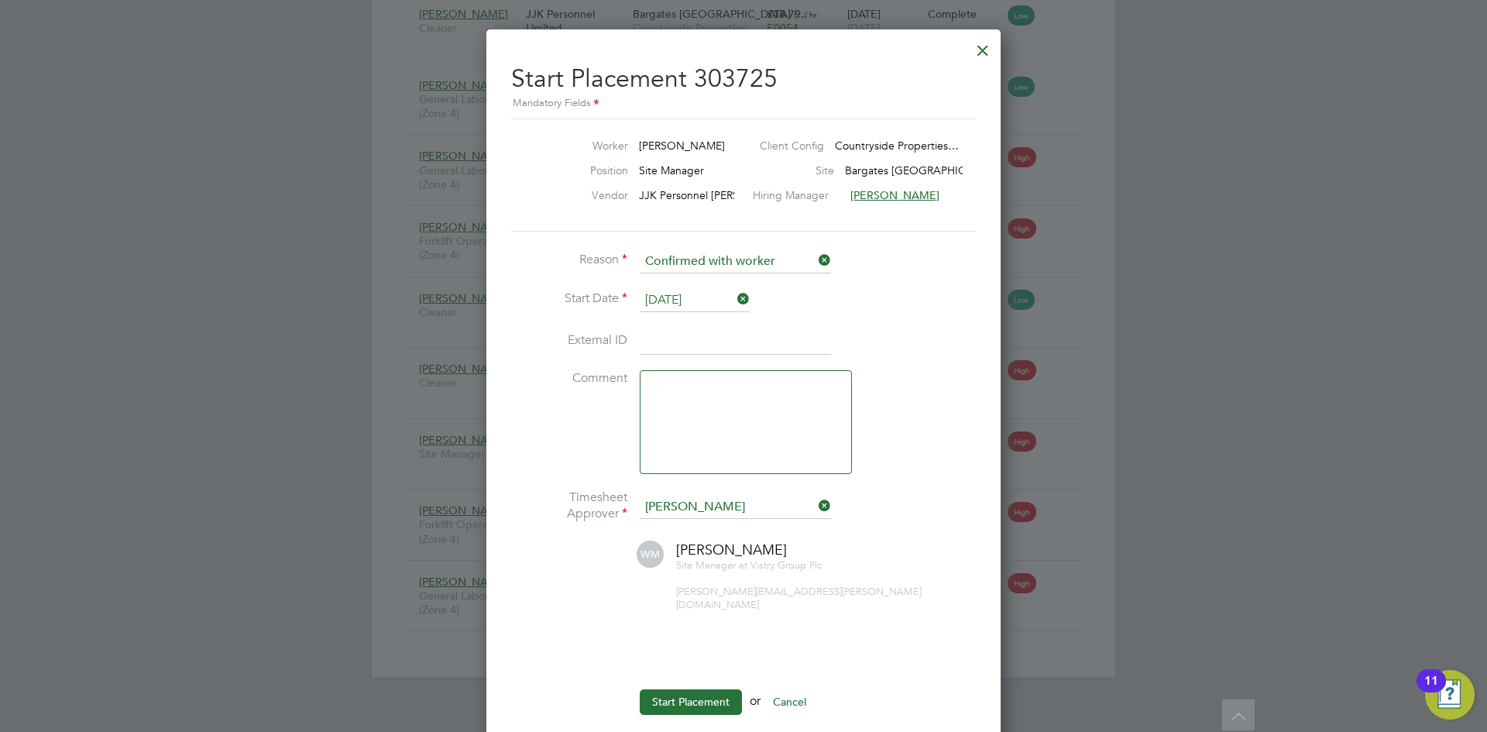
scroll to position [765, 0]
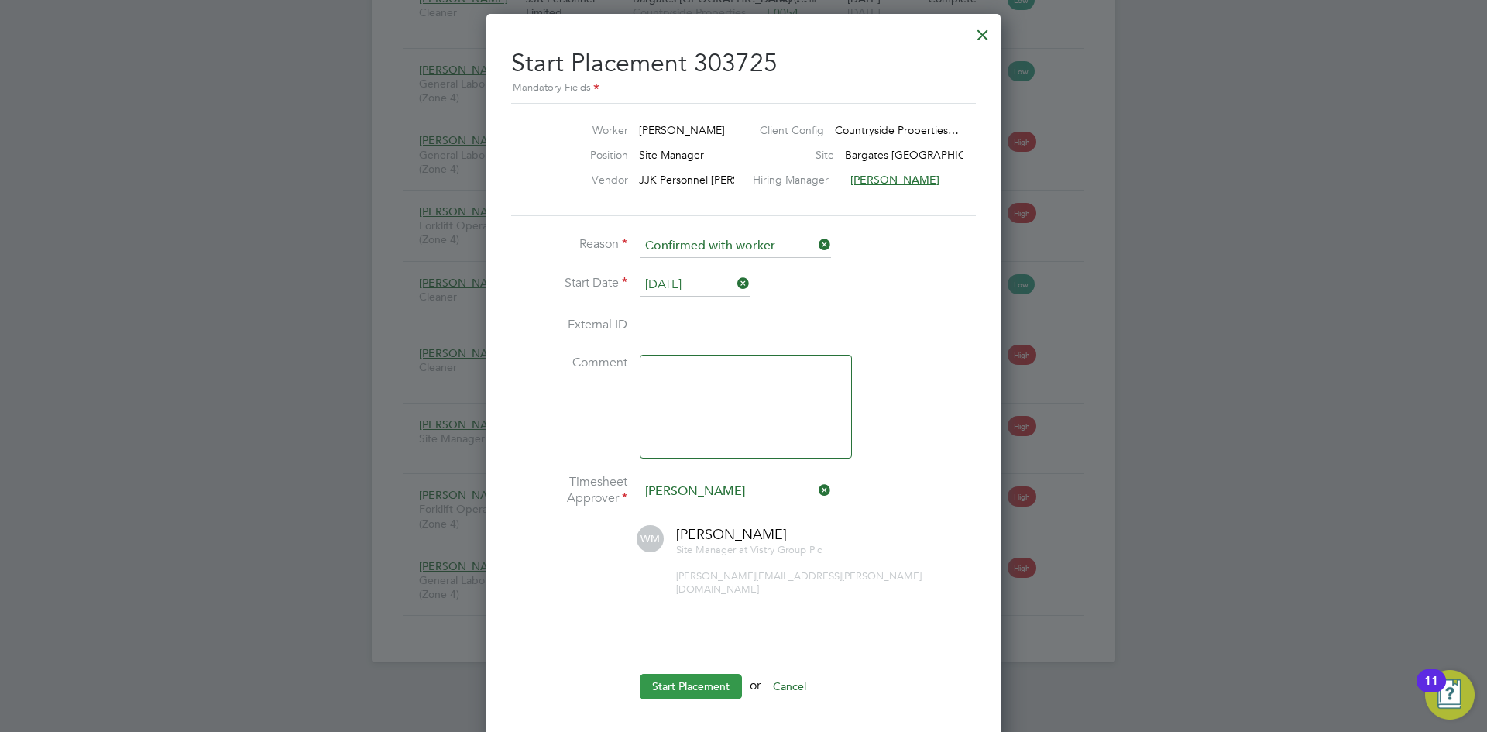
click at [698, 674] on button "Start Placement" at bounding box center [691, 686] width 102 height 25
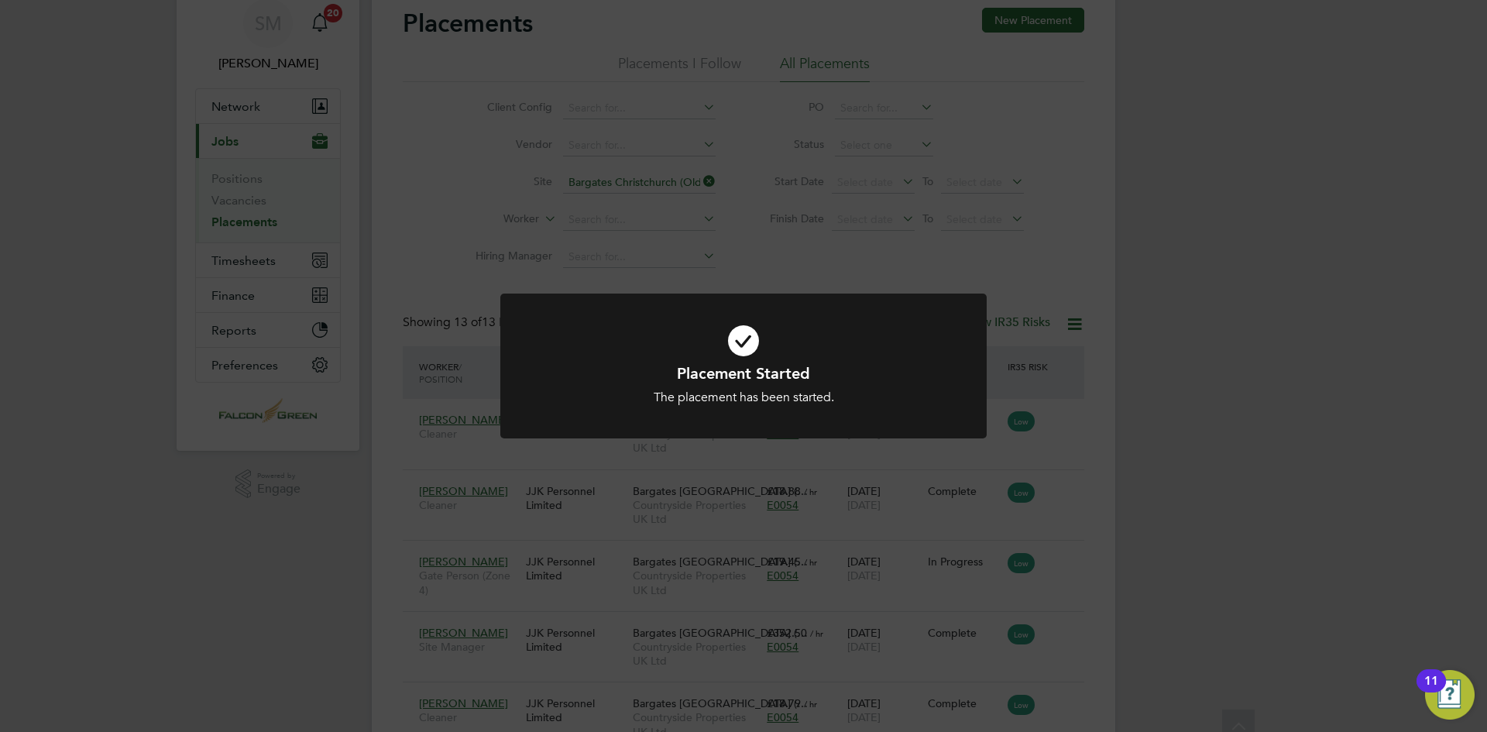
scroll to position [23, 0]
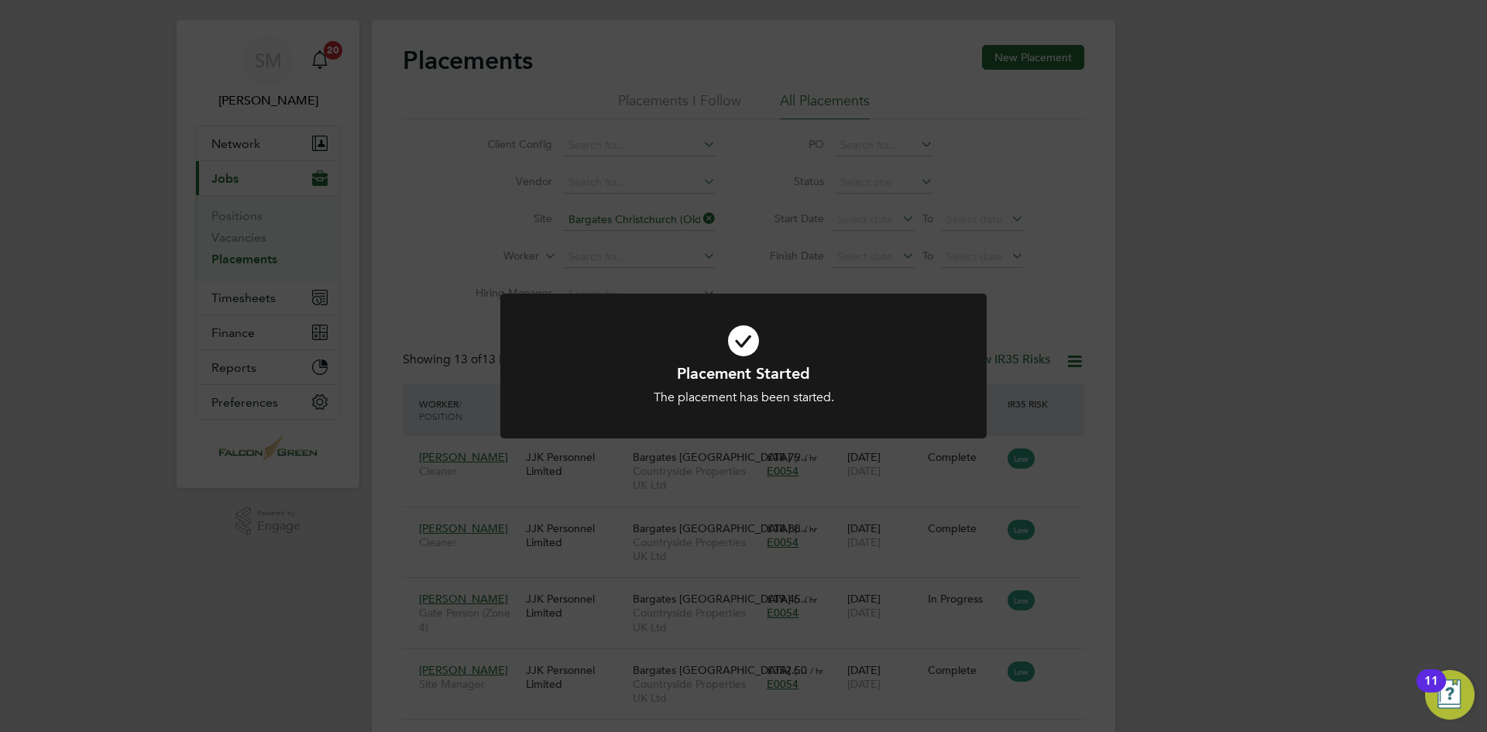
click at [285, 584] on div "Placement Started The placement has been started. Cancel Okay" at bounding box center [743, 366] width 1487 height 732
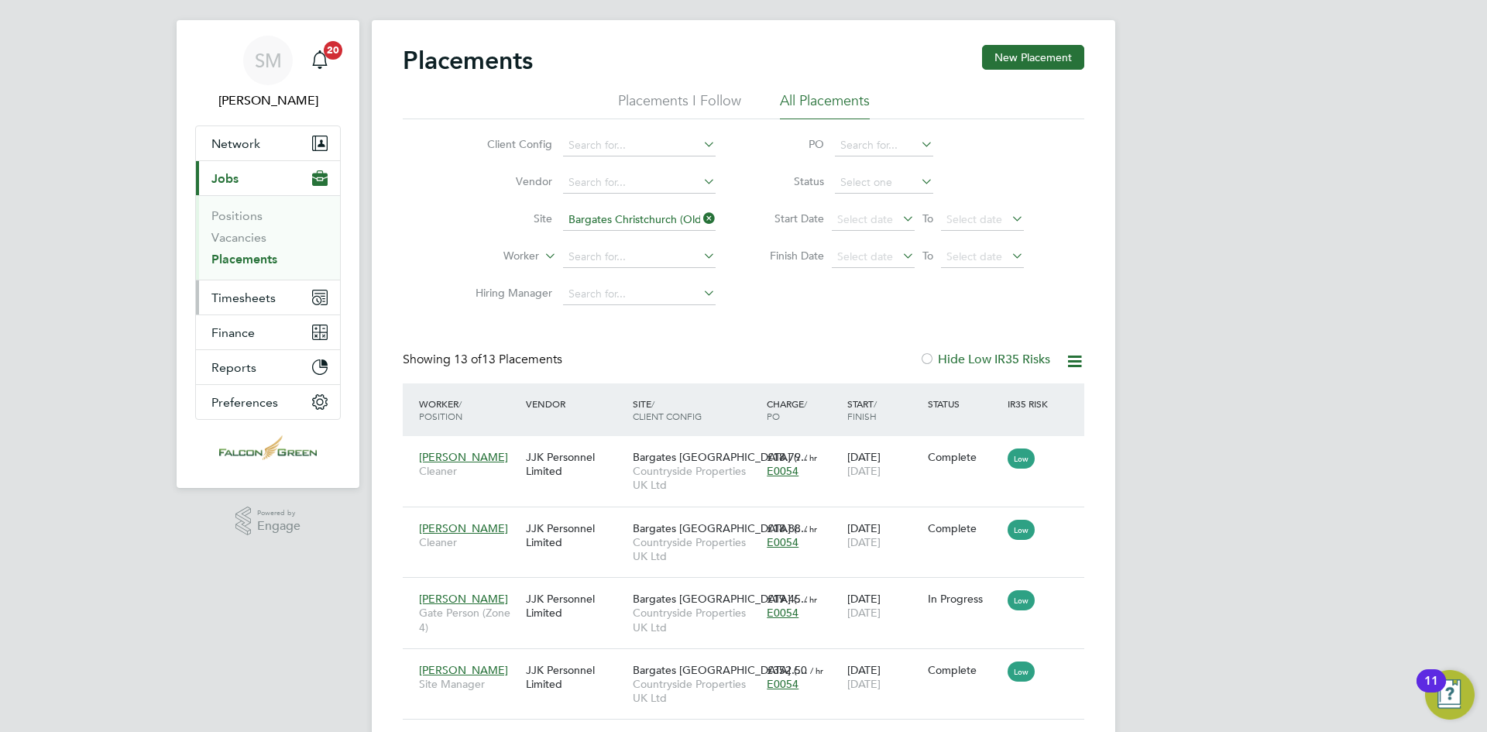
click at [258, 303] on span "Timesheets" at bounding box center [243, 297] width 64 height 15
click at [239, 300] on span "Timesheets" at bounding box center [243, 297] width 64 height 15
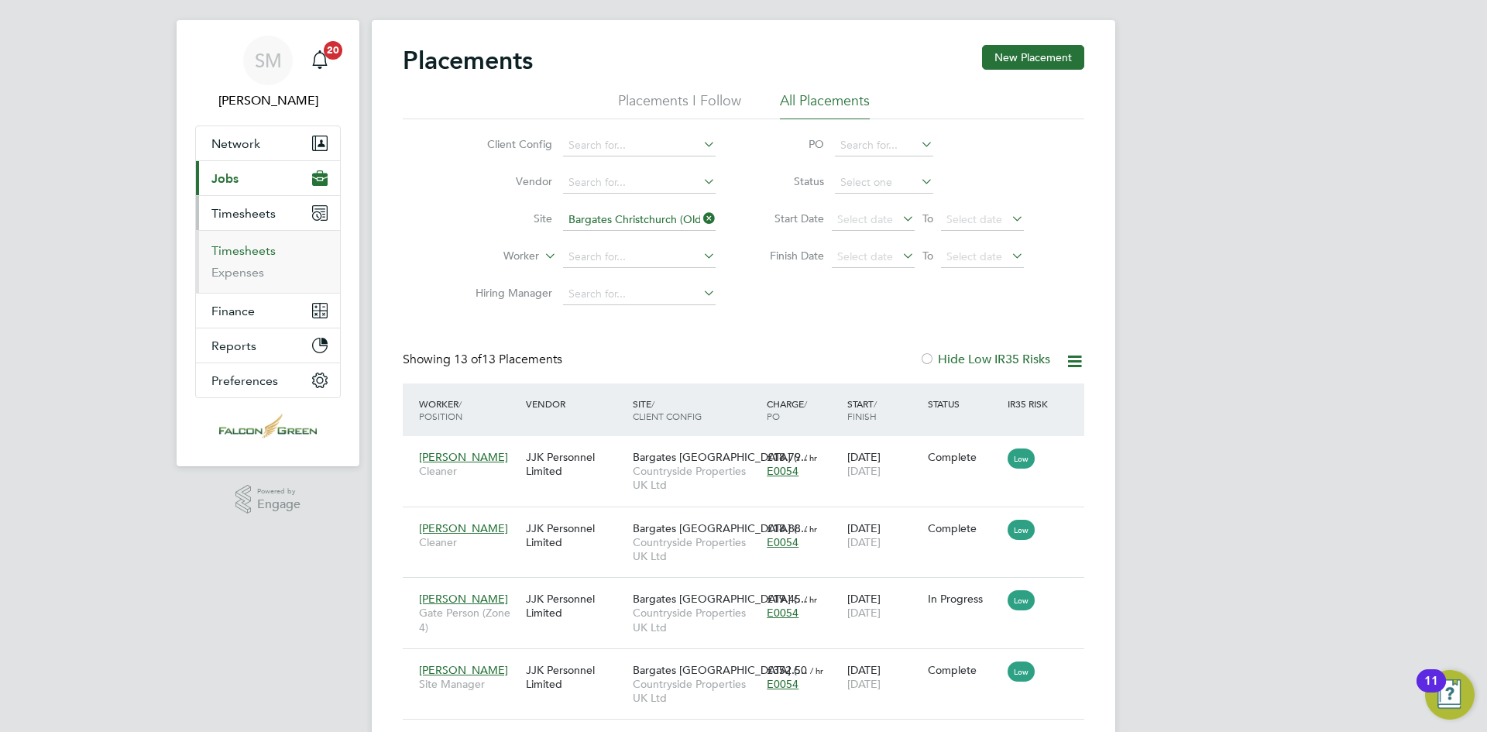
click at [255, 250] on link "Timesheets" at bounding box center [243, 250] width 64 height 15
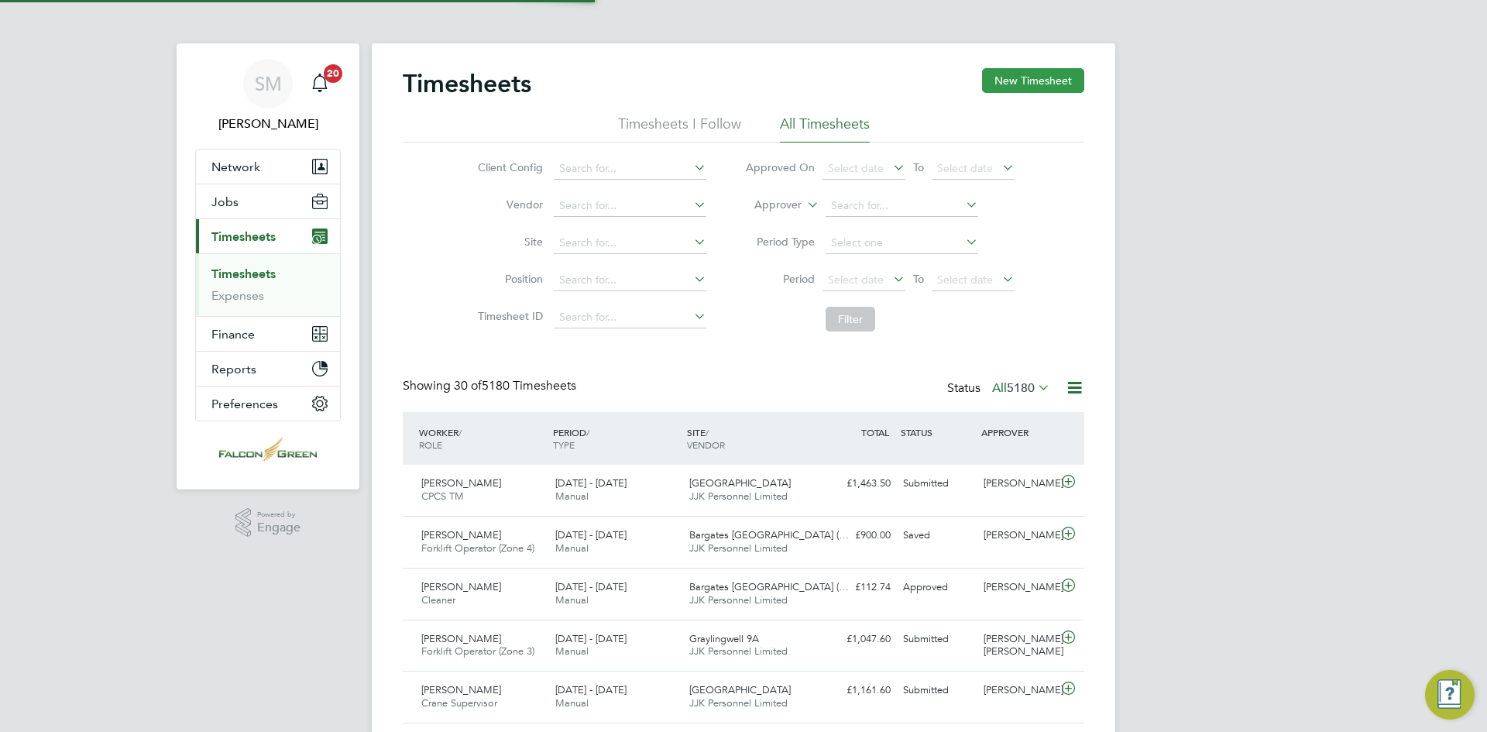
scroll to position [8, 8]
click at [862, 277] on span "Select date" at bounding box center [856, 280] width 56 height 14
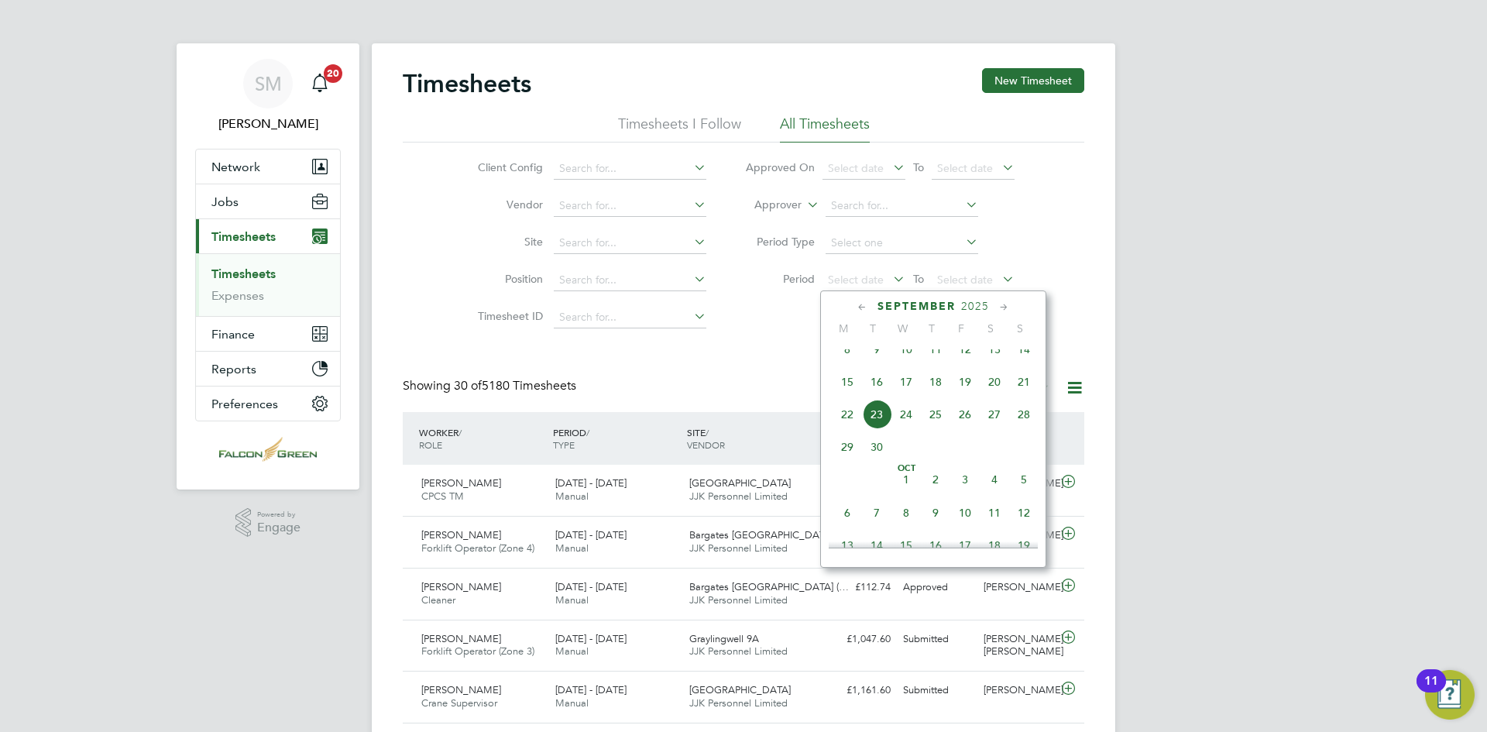
click at [847, 387] on span "15" at bounding box center [847, 381] width 29 height 29
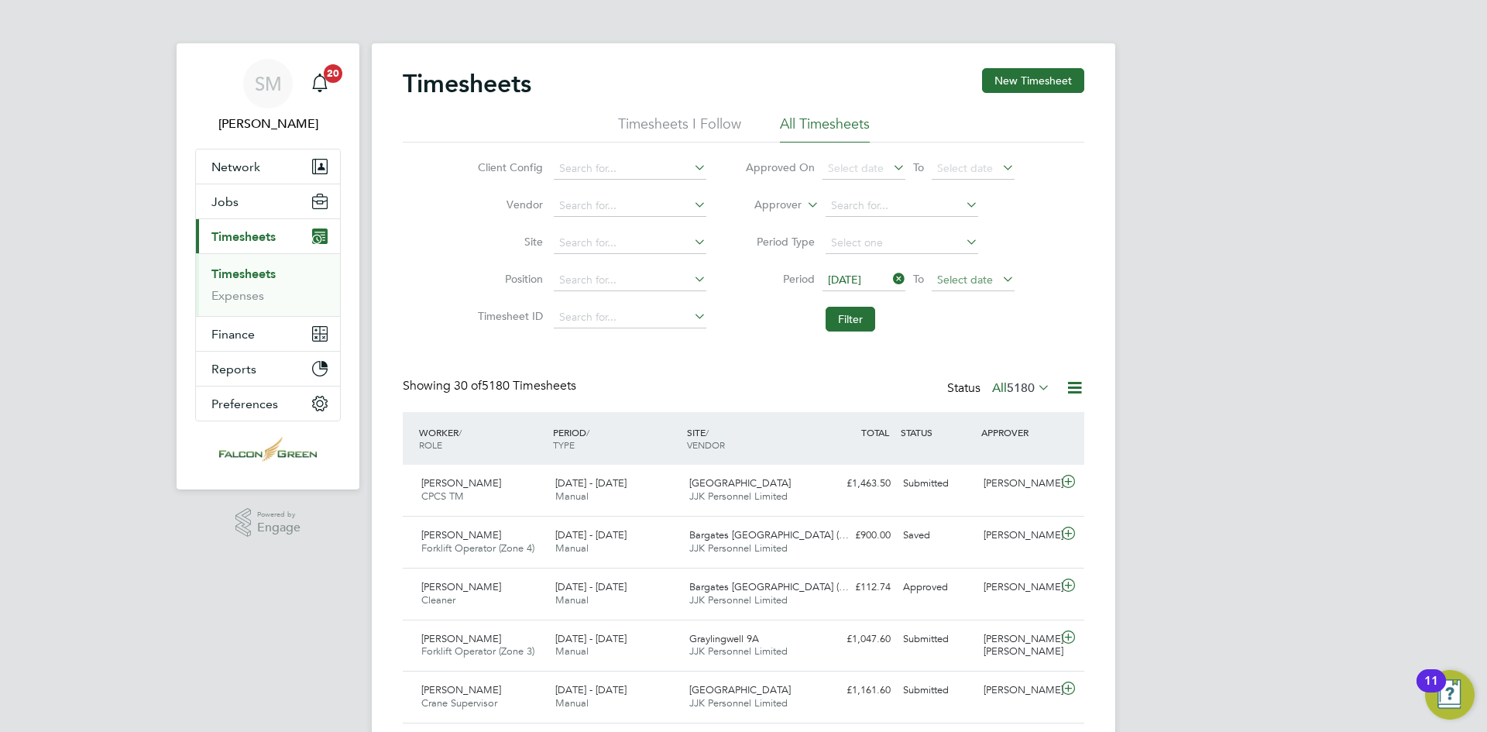
click at [947, 275] on span "Select date" at bounding box center [965, 280] width 56 height 14
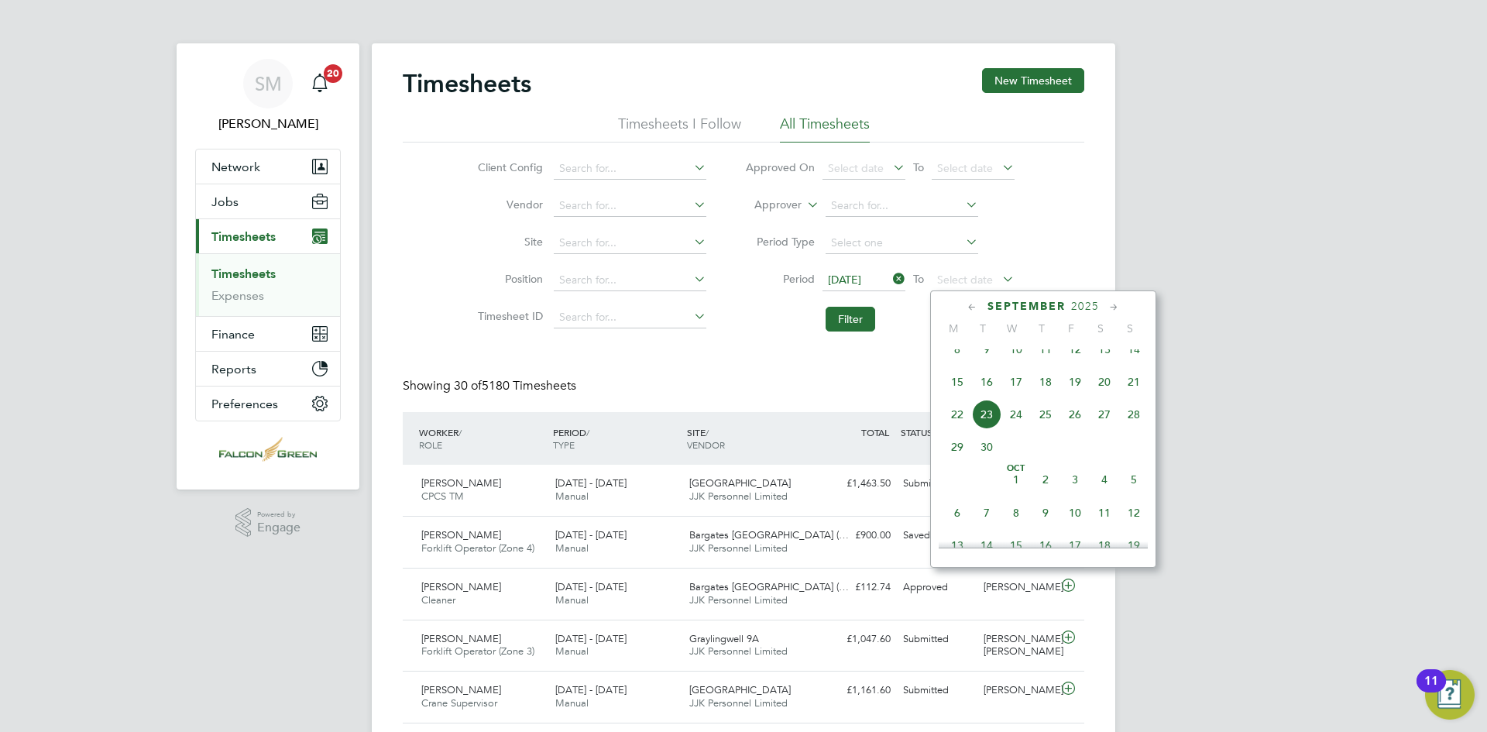
click at [1132, 396] on span "21" at bounding box center [1133, 381] width 29 height 29
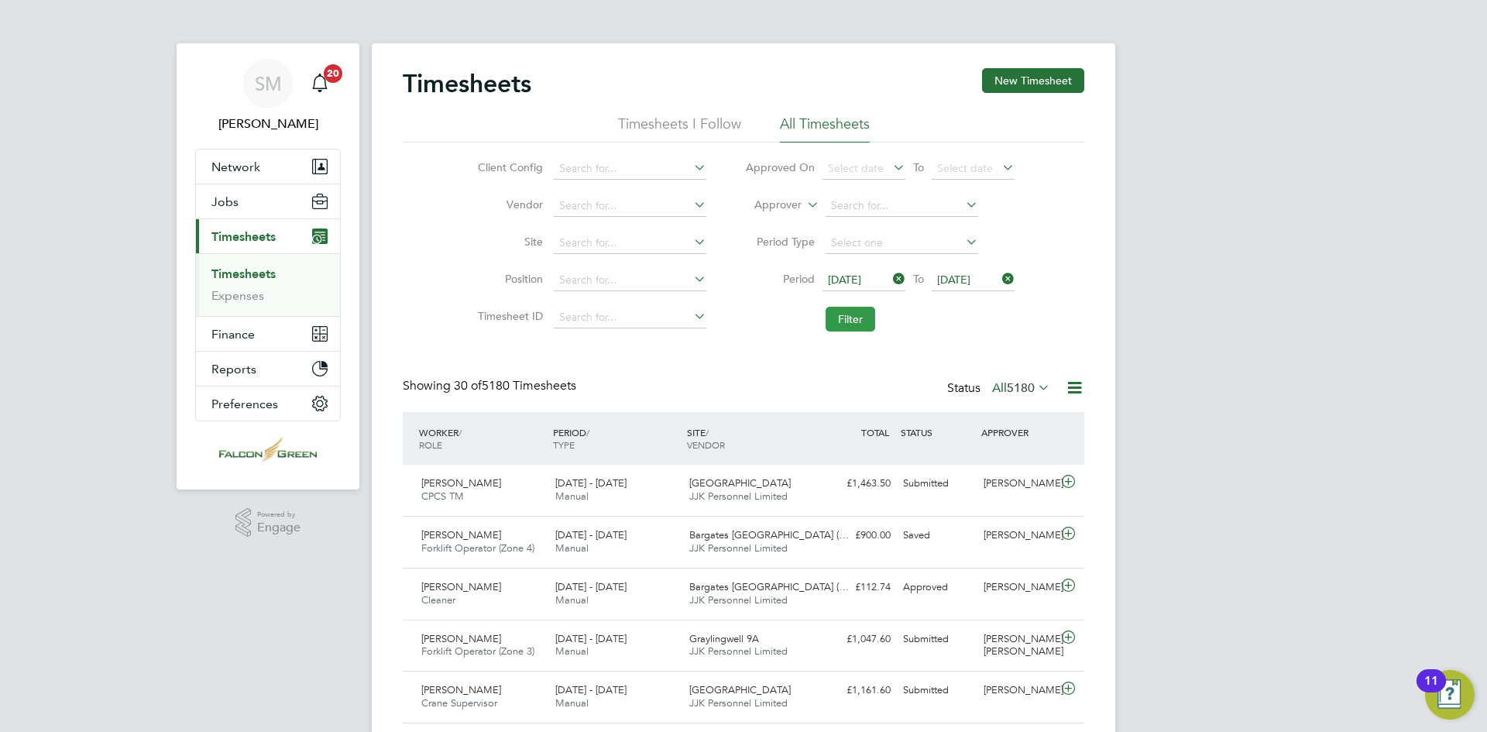
click at [864, 322] on button "Filter" at bounding box center [851, 319] width 50 height 25
click at [586, 249] on input at bounding box center [630, 243] width 153 height 22
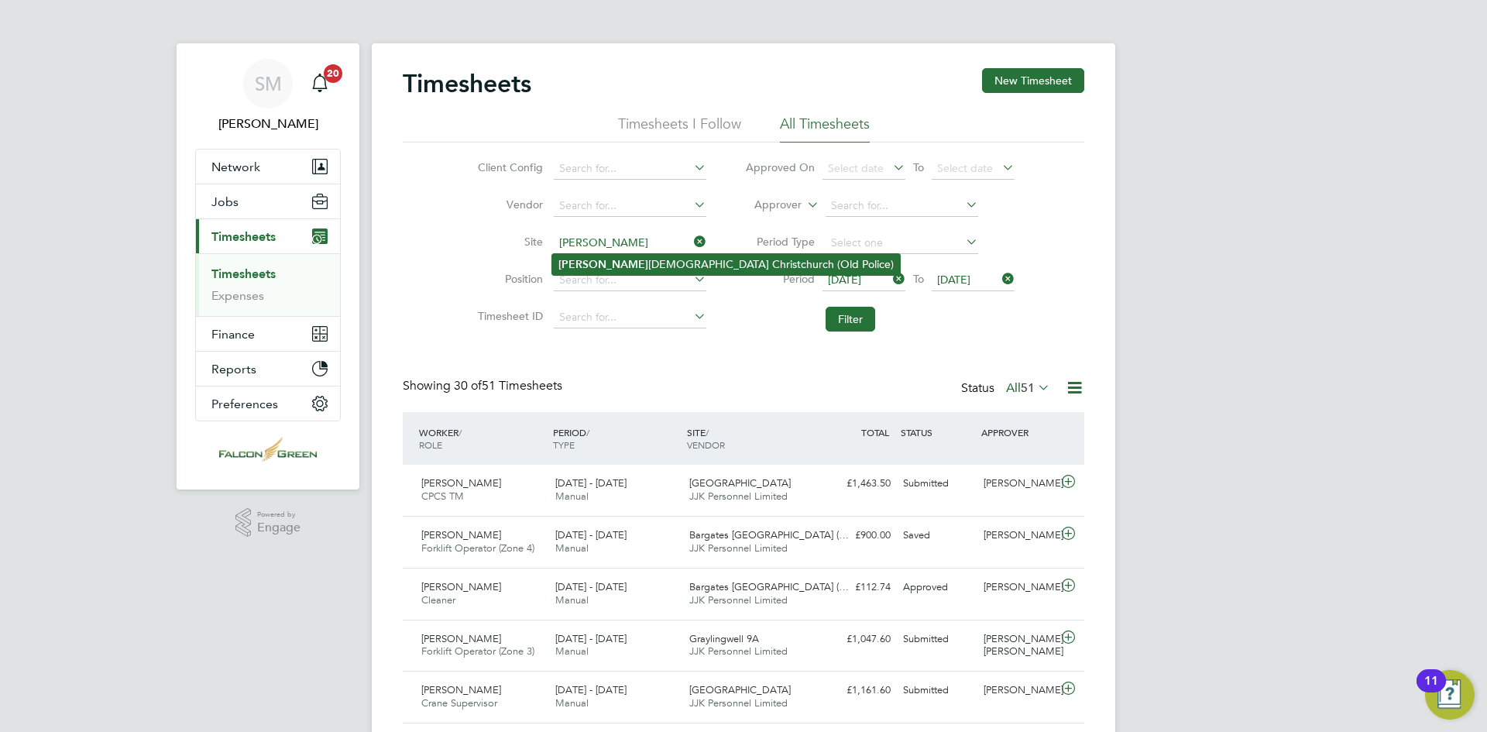
click at [586, 256] on li "[PERSON_NAME] [PERSON_NAME] Christchurch (Old Police)" at bounding box center [726, 264] width 348 height 21
type input "Bargates Christchurch (Old Police)"
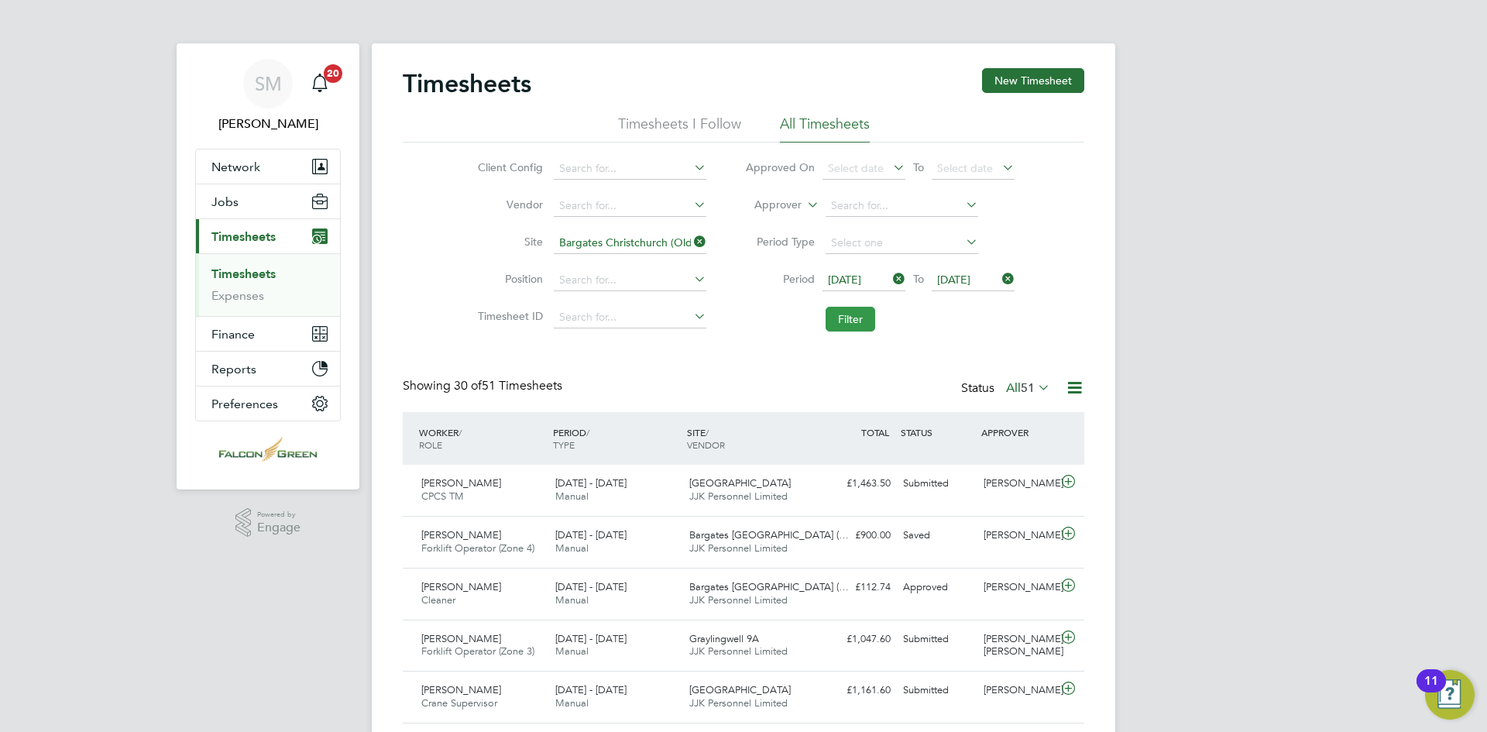
click at [861, 321] on button "Filter" at bounding box center [851, 319] width 50 height 25
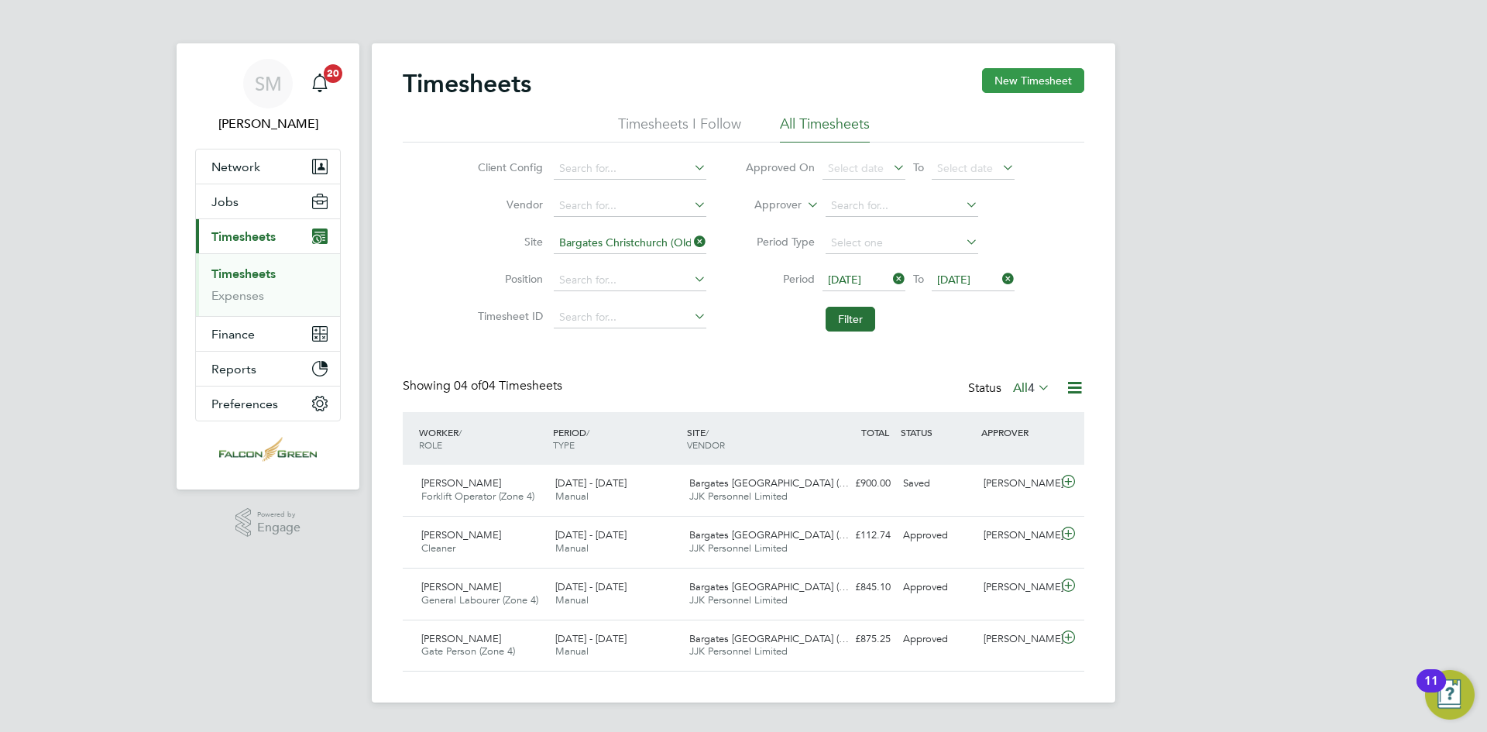
click at [1030, 82] on button "New Timesheet" at bounding box center [1033, 80] width 102 height 25
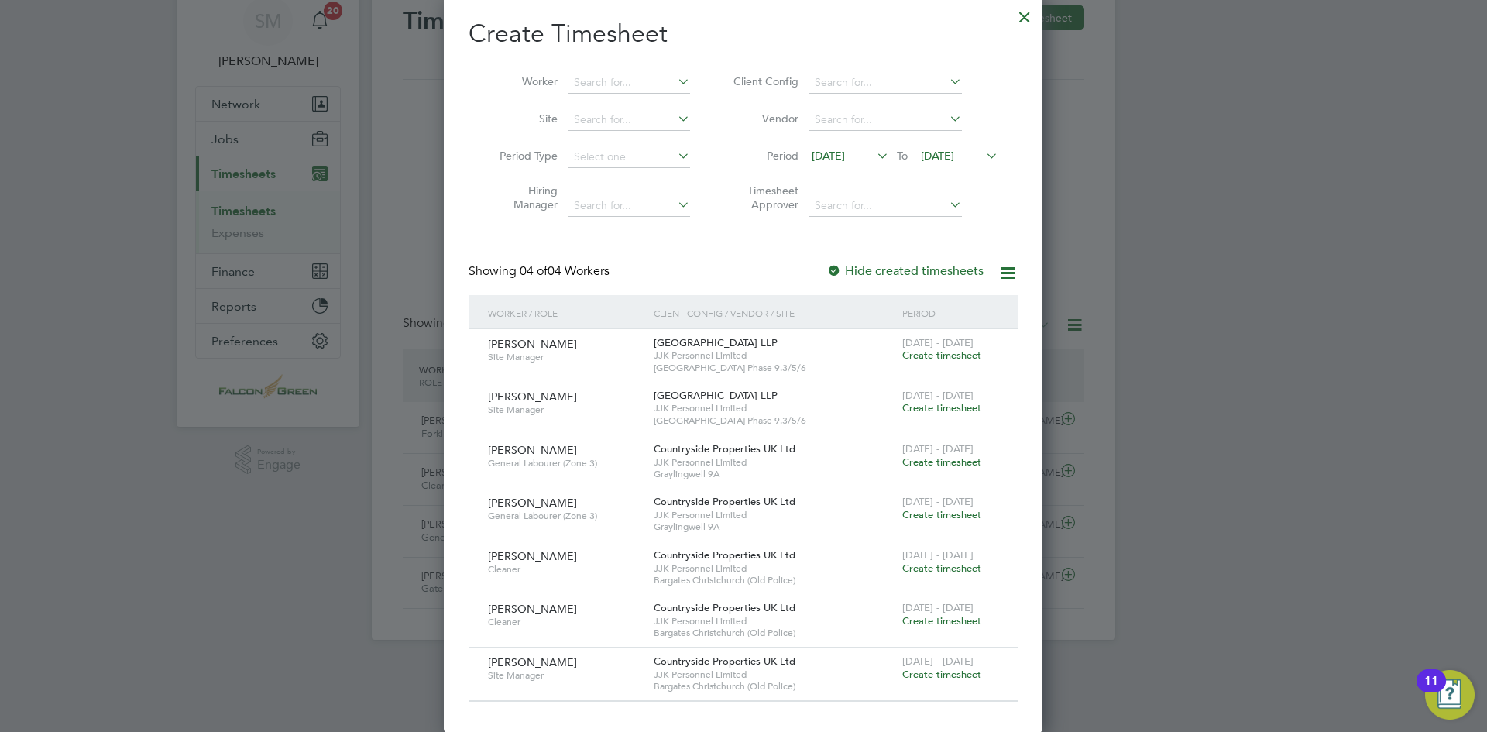
click at [958, 675] on span "Create timesheet" at bounding box center [941, 674] width 79 height 13
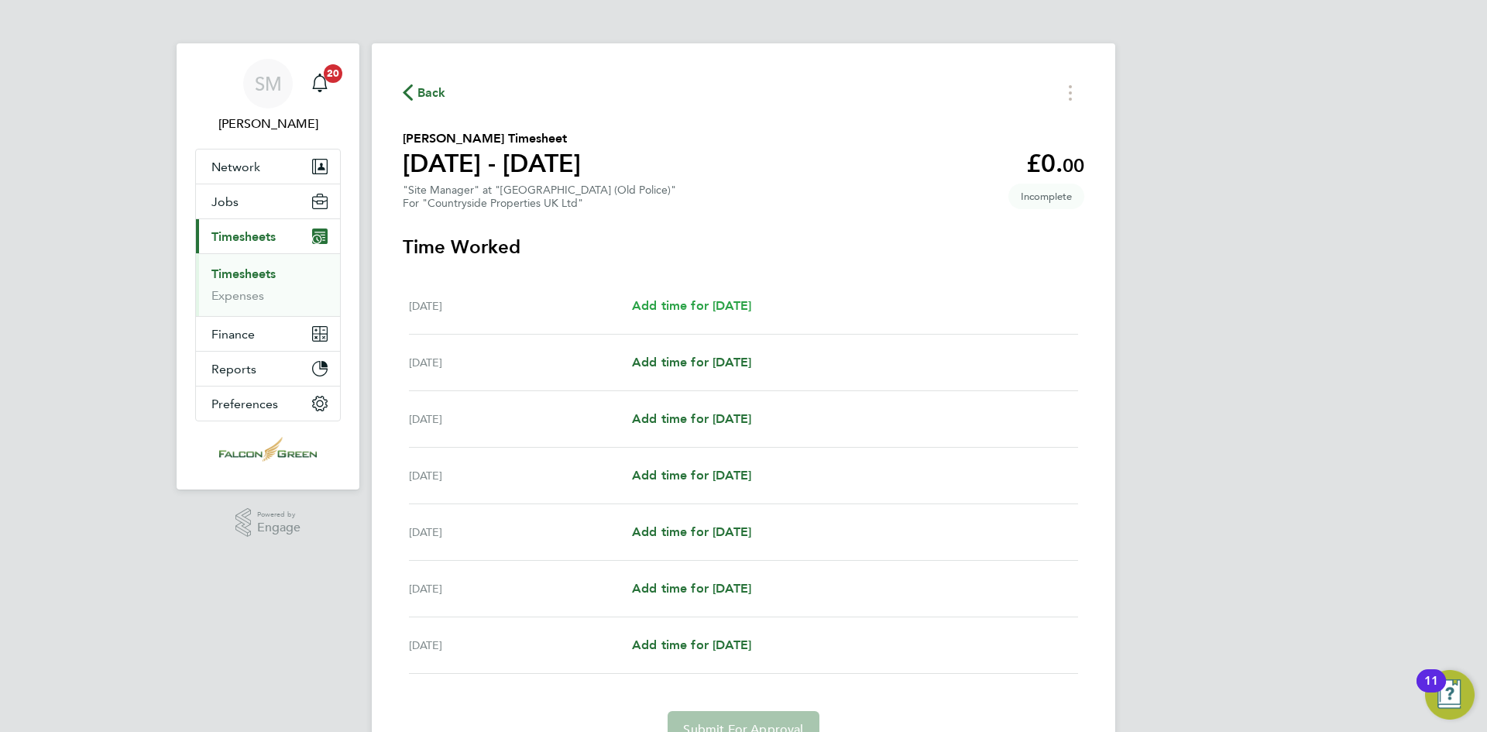
click at [724, 297] on link "Add time for [DATE]" at bounding box center [691, 306] width 119 height 19
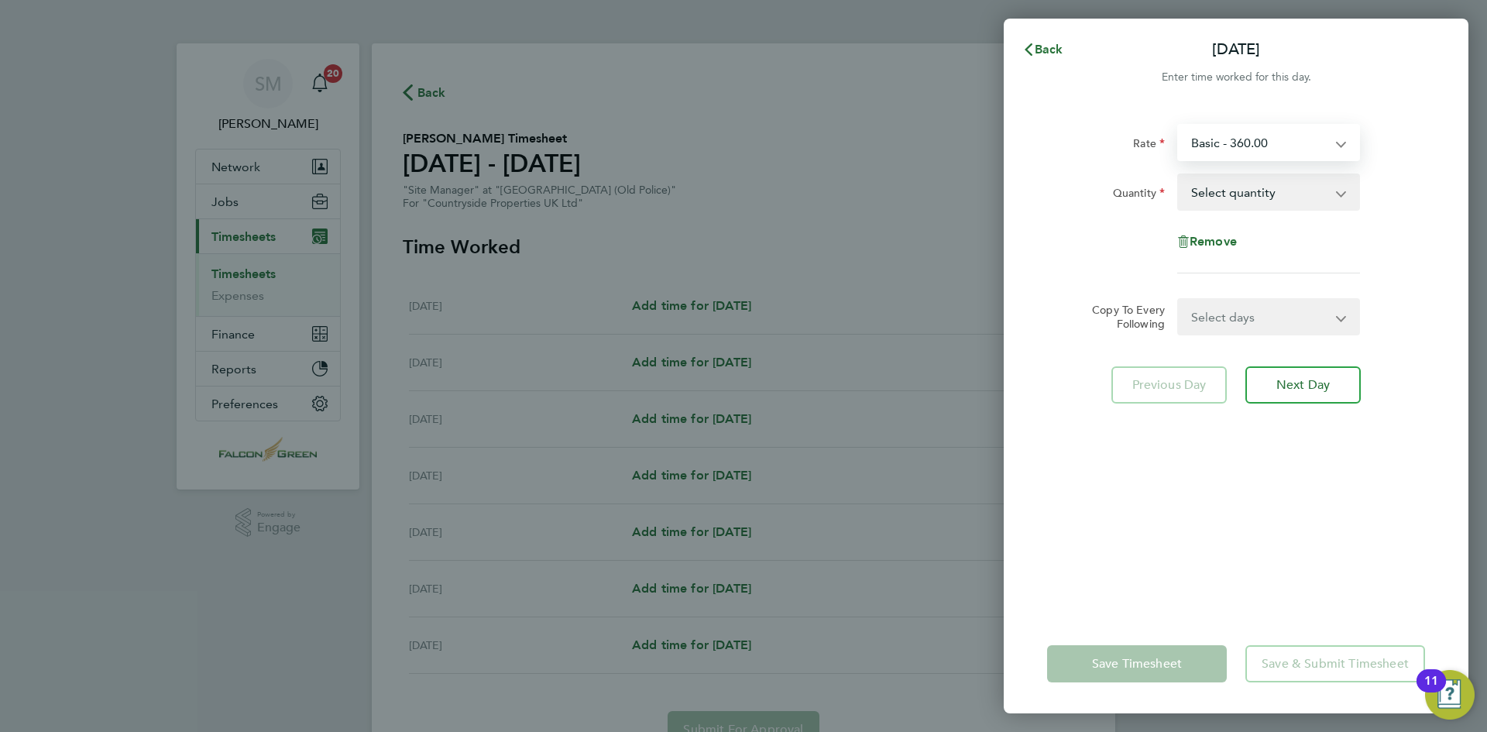
click at [1270, 136] on select "Basic - 360.00" at bounding box center [1259, 142] width 161 height 34
click at [1248, 194] on select "Select quantity 0.5 1" at bounding box center [1259, 192] width 161 height 34
click at [1095, 136] on div "Rate" at bounding box center [1106, 139] width 118 height 31
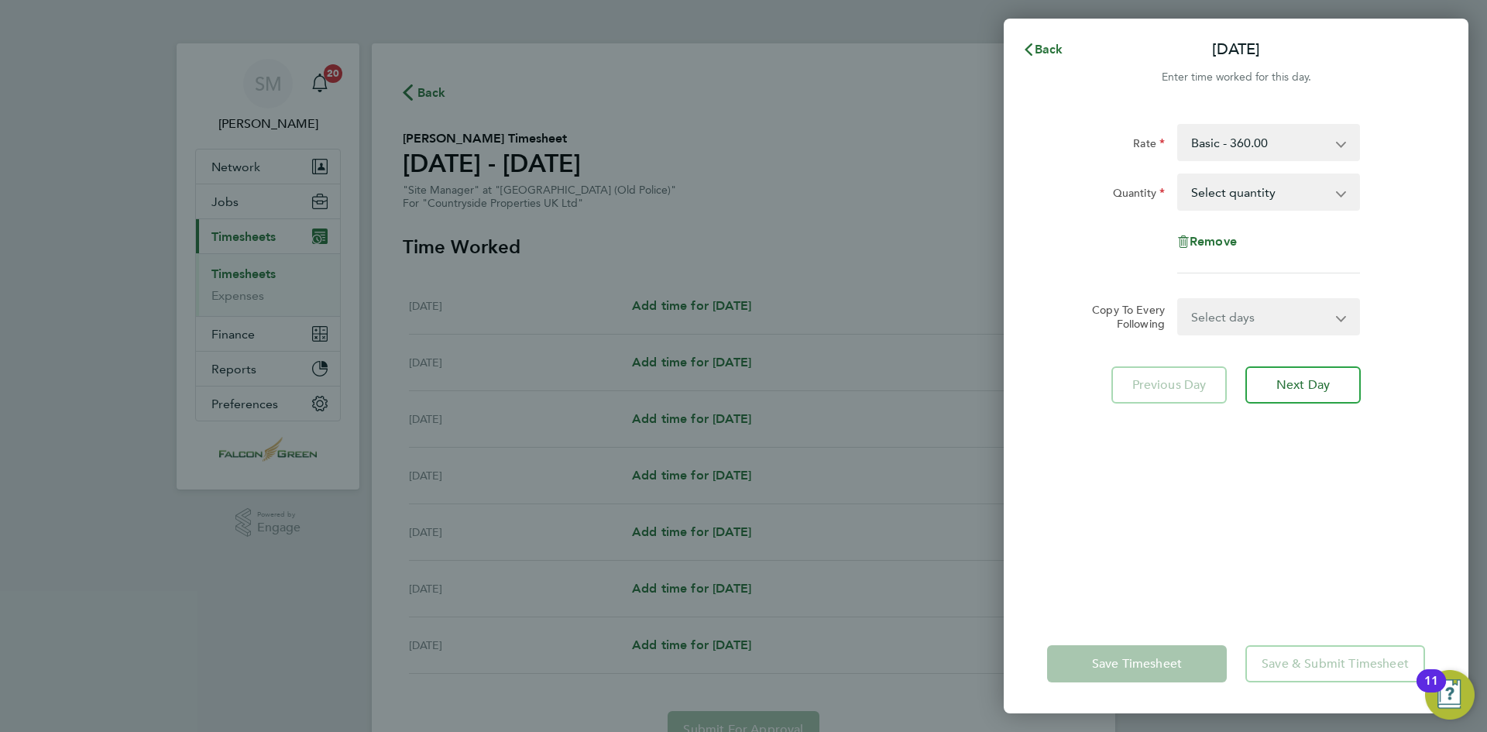
click at [1301, 184] on select "Select quantity 0.5 1" at bounding box center [1259, 192] width 161 height 34
select select "1"
click at [1179, 175] on select "Select quantity 0.5 1" at bounding box center [1259, 192] width 161 height 34
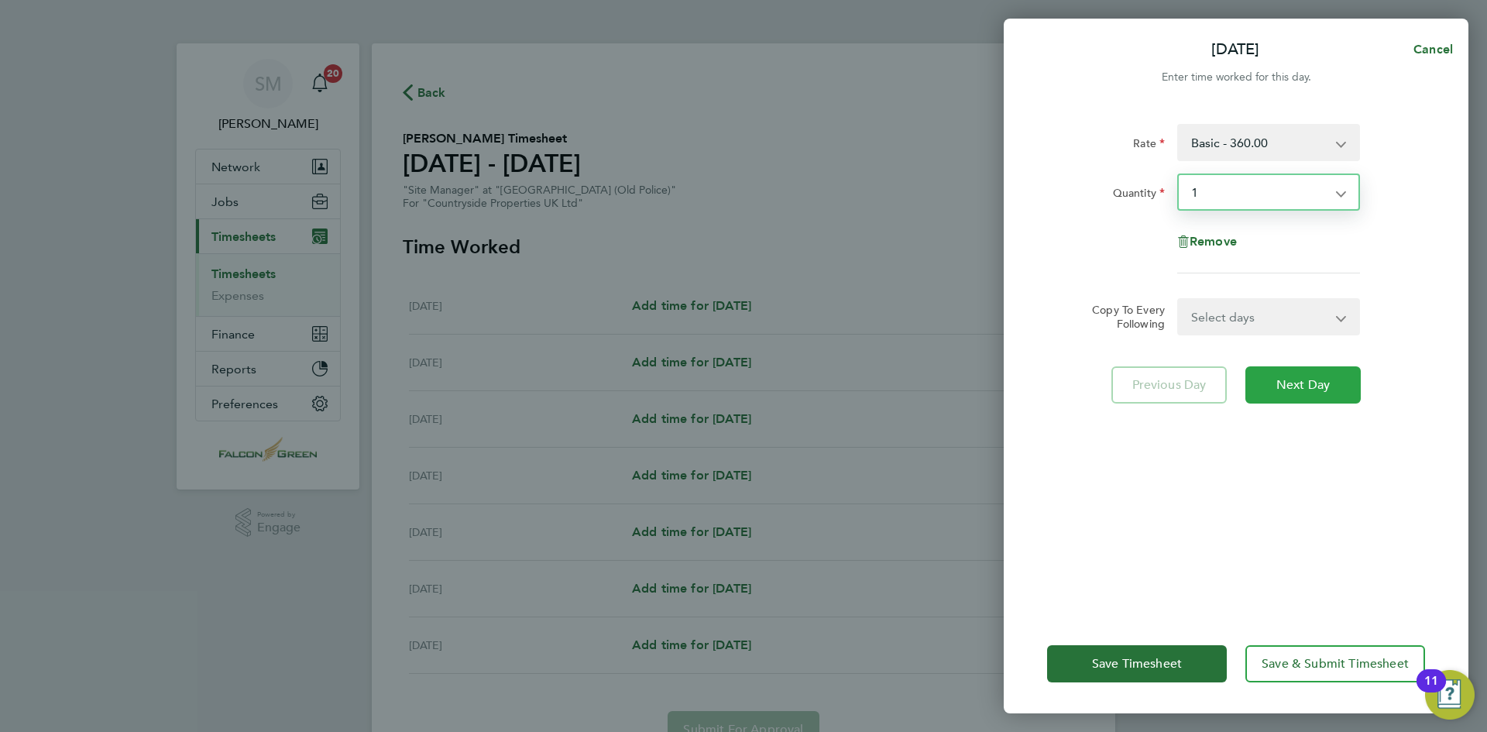
click at [1291, 391] on span "Next Day" at bounding box center [1303, 384] width 53 height 15
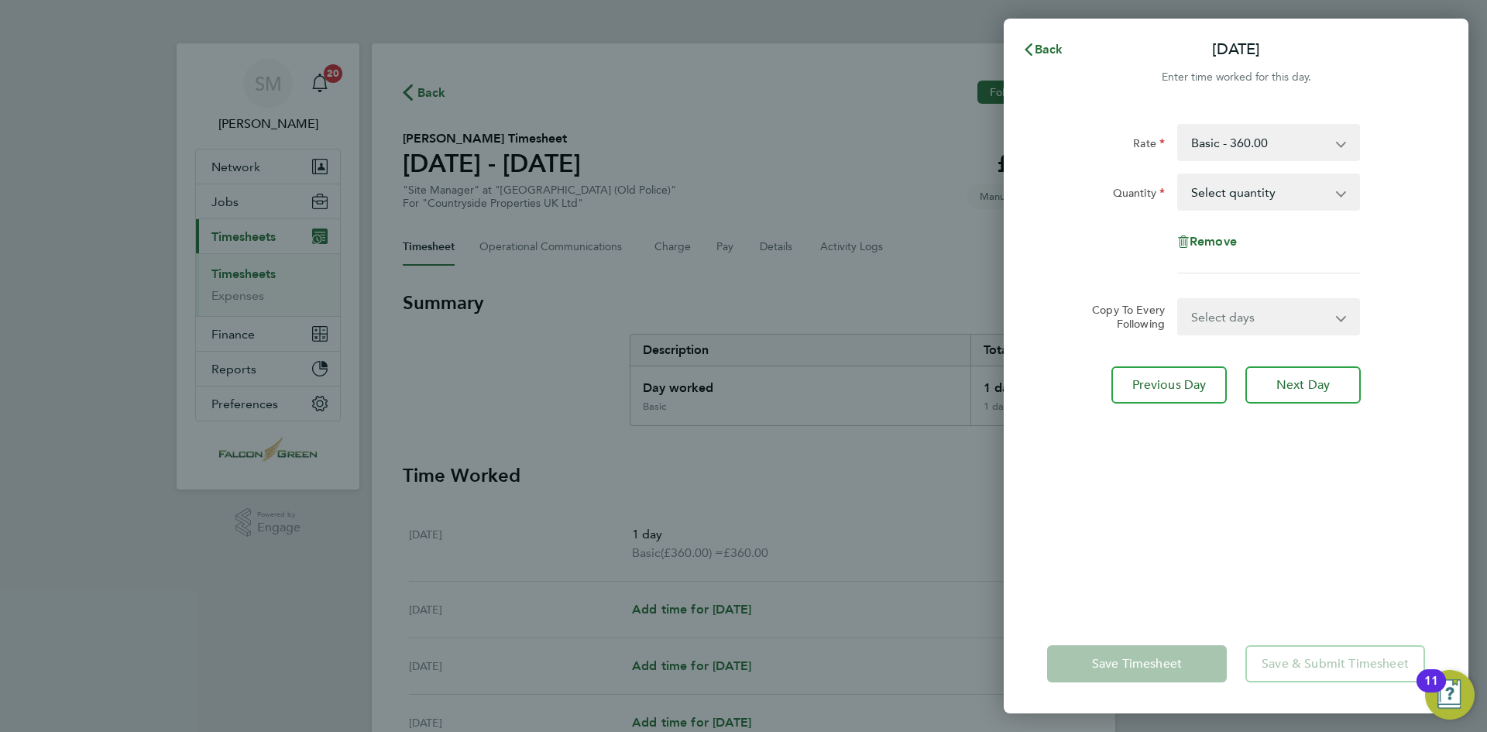
click at [1284, 199] on select "Select quantity 0.5 1" at bounding box center [1259, 192] width 161 height 34
select select "1"
click at [1179, 175] on select "Select quantity 0.5 1" at bounding box center [1259, 192] width 161 height 34
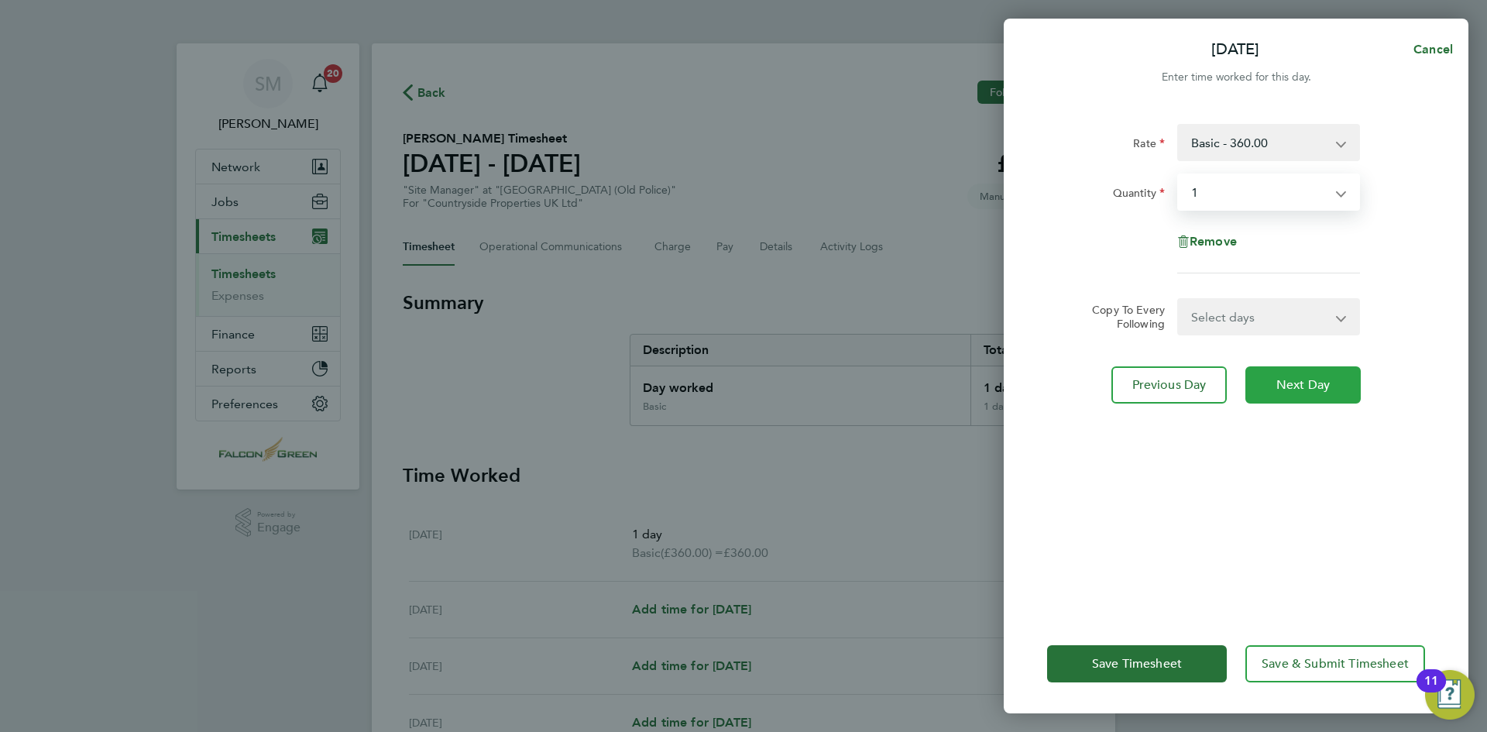
click at [1287, 393] on button "Next Day" at bounding box center [1303, 384] width 115 height 37
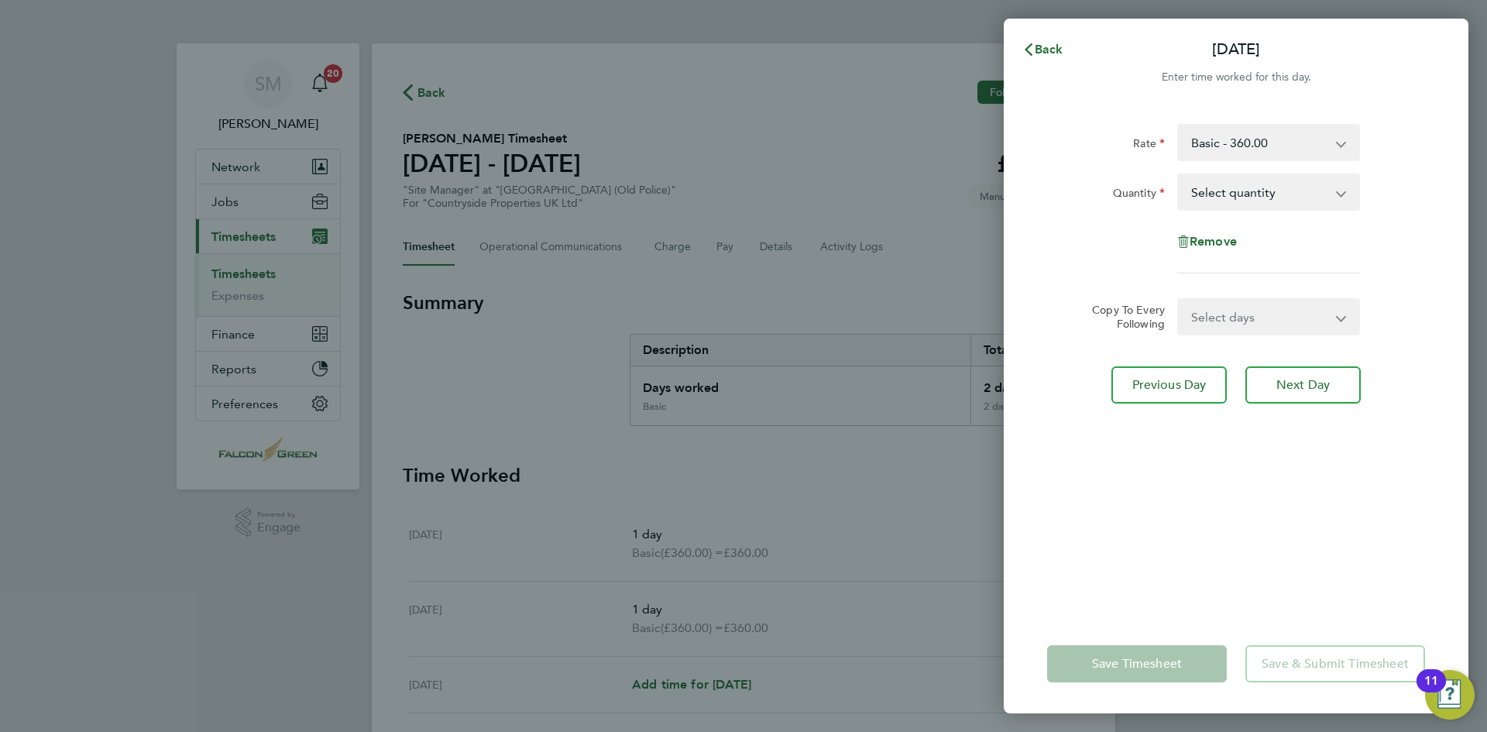
click at [1280, 196] on select "Select quantity 0.5 1" at bounding box center [1259, 192] width 161 height 34
select select "1"
click at [1179, 175] on select "Select quantity 0.5 1" at bounding box center [1259, 192] width 161 height 34
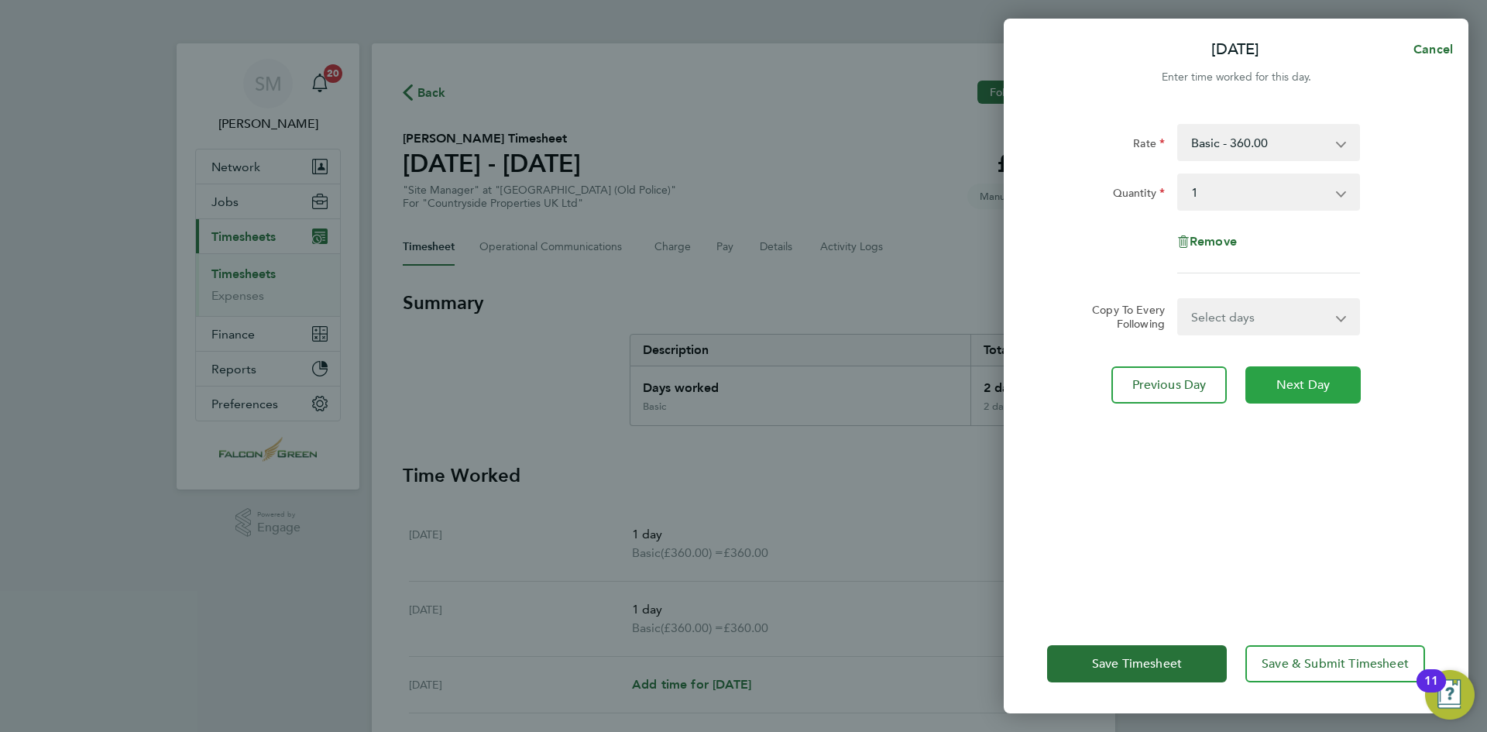
click at [1323, 388] on span "Next Day" at bounding box center [1303, 384] width 53 height 15
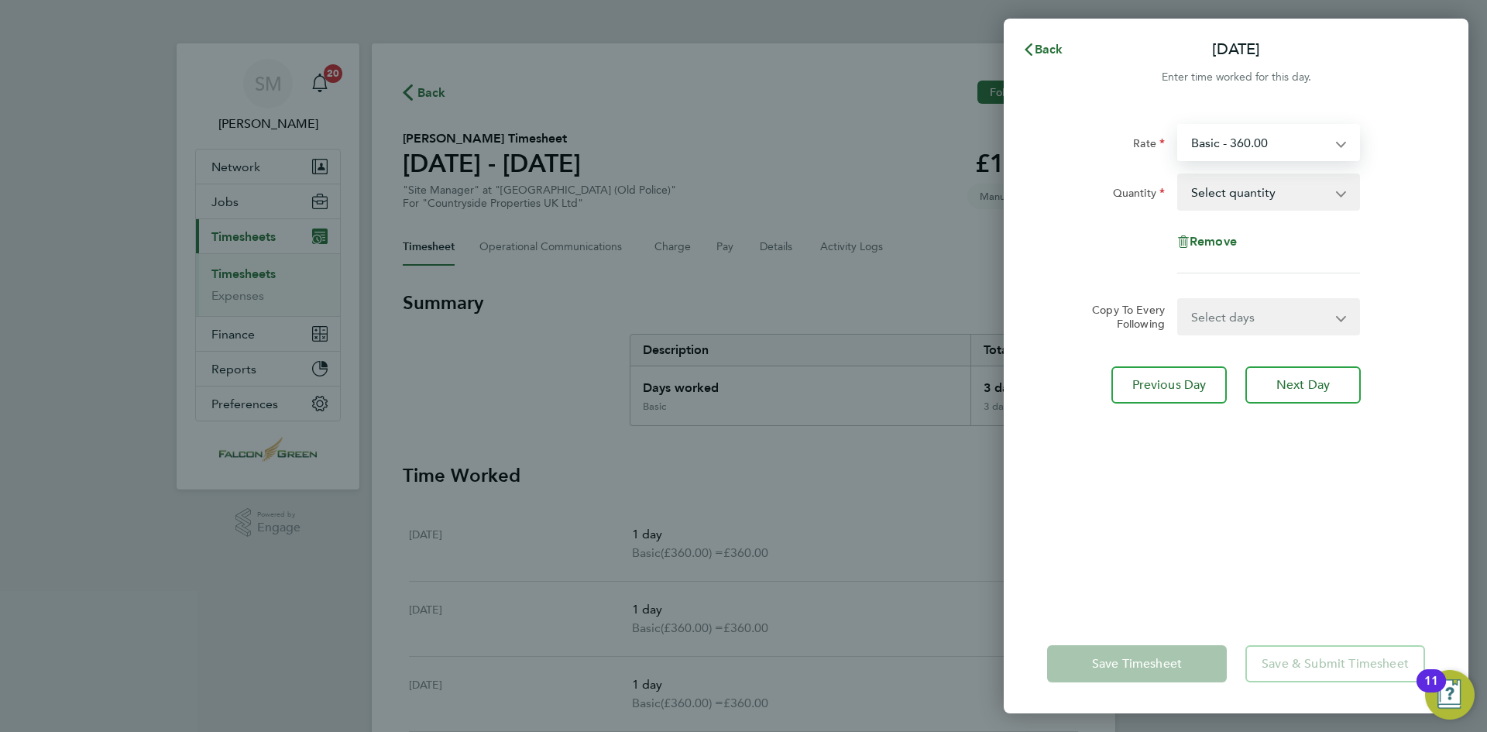
click at [1301, 138] on select "Basic - 360.00" at bounding box center [1259, 142] width 161 height 34
click at [1273, 198] on select "Select quantity 0.5 1" at bounding box center [1259, 192] width 161 height 34
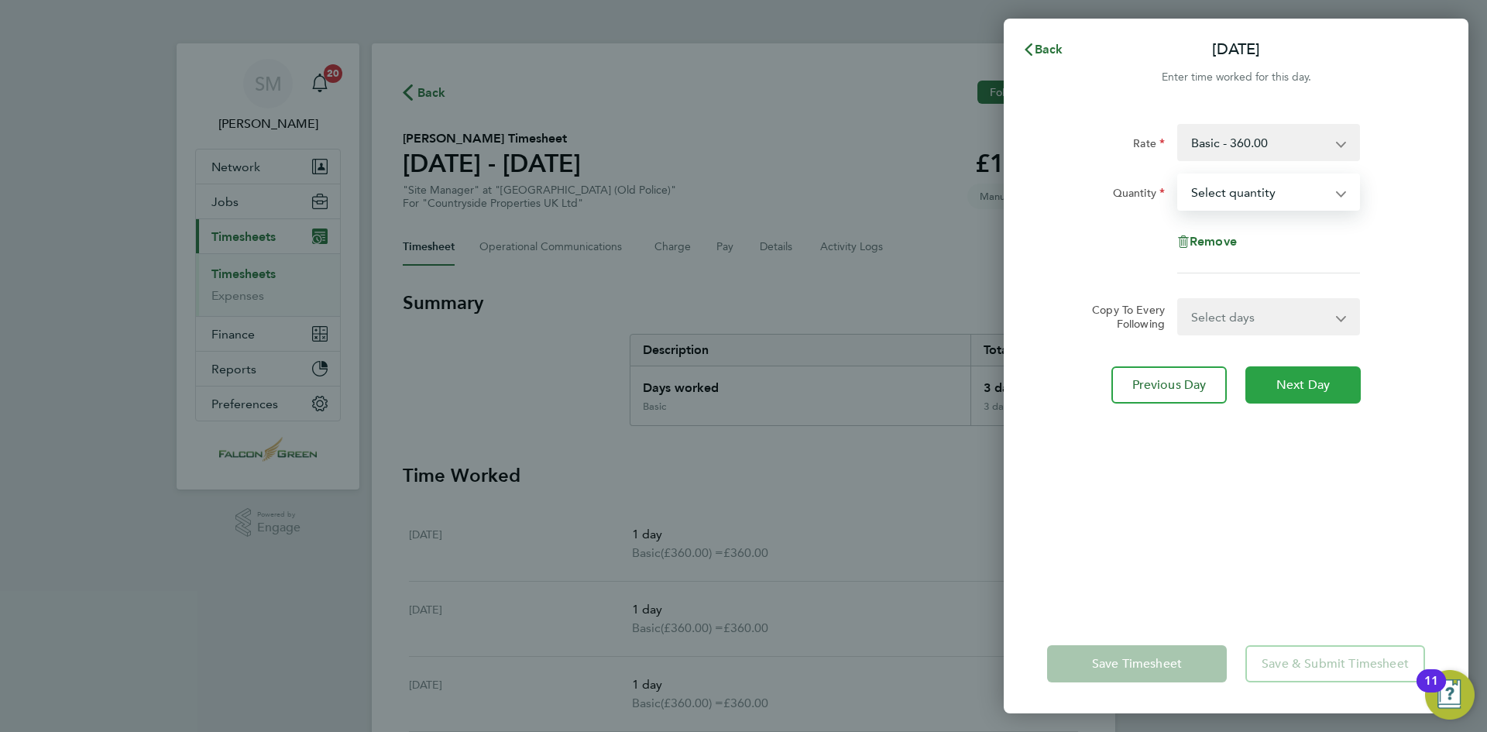
click at [1326, 394] on button "Next Day" at bounding box center [1303, 384] width 115 height 37
click at [1267, 184] on select "Select quantity 0.5 1" at bounding box center [1259, 192] width 161 height 34
select select "1"
click at [1179, 175] on select "Select quantity 0.5 1" at bounding box center [1259, 192] width 161 height 34
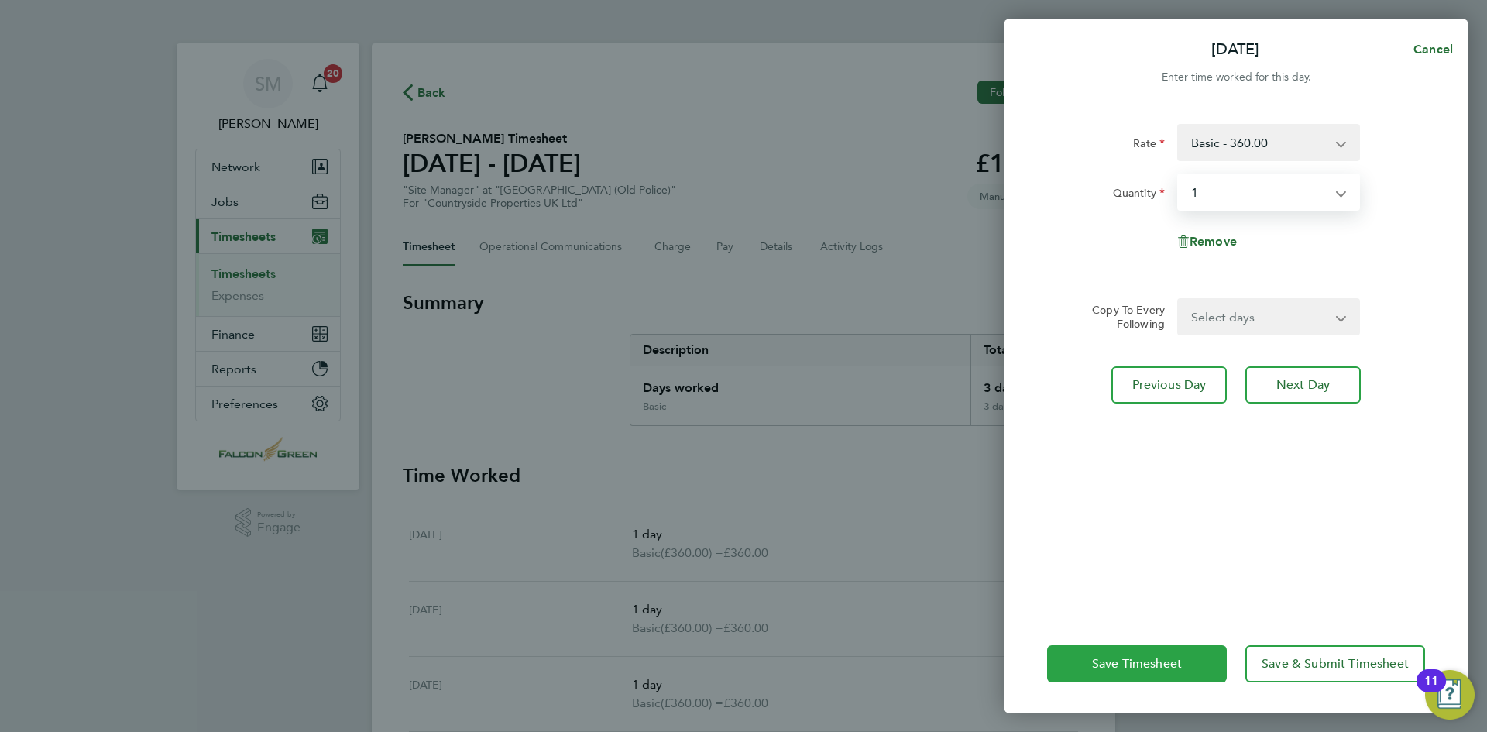
click at [1163, 666] on span "Save Timesheet" at bounding box center [1137, 663] width 90 height 15
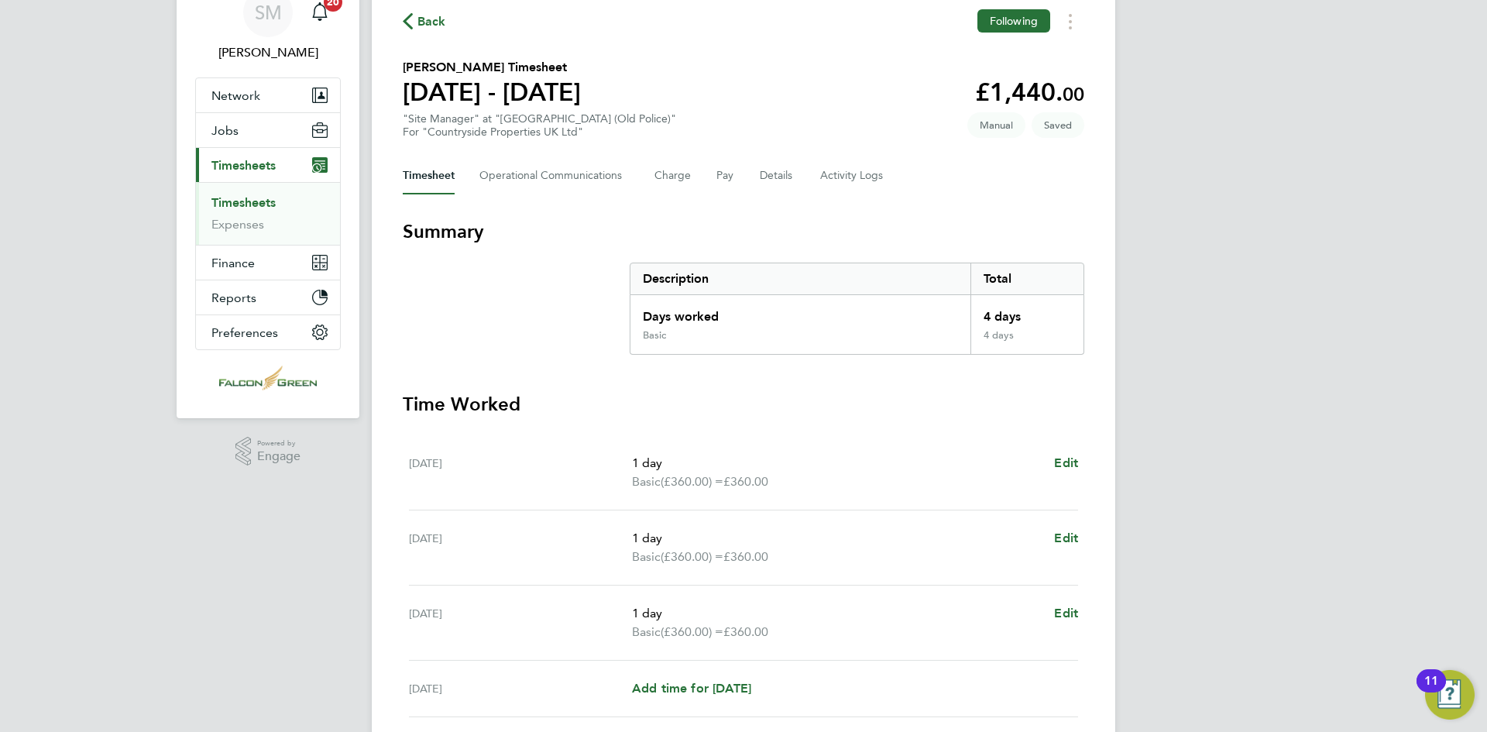
scroll to position [381, 0]
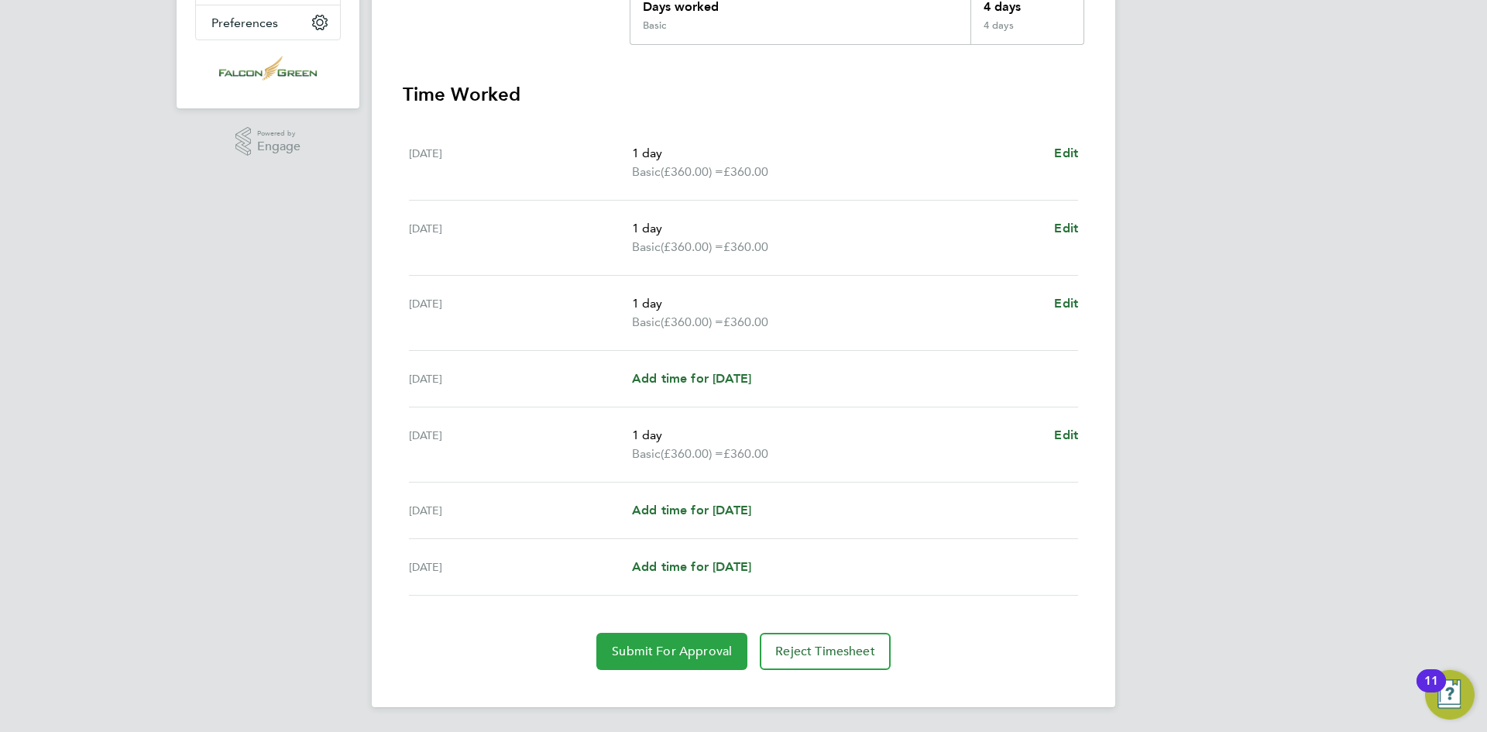
click at [652, 654] on span "Submit For Approval" at bounding box center [672, 651] width 120 height 15
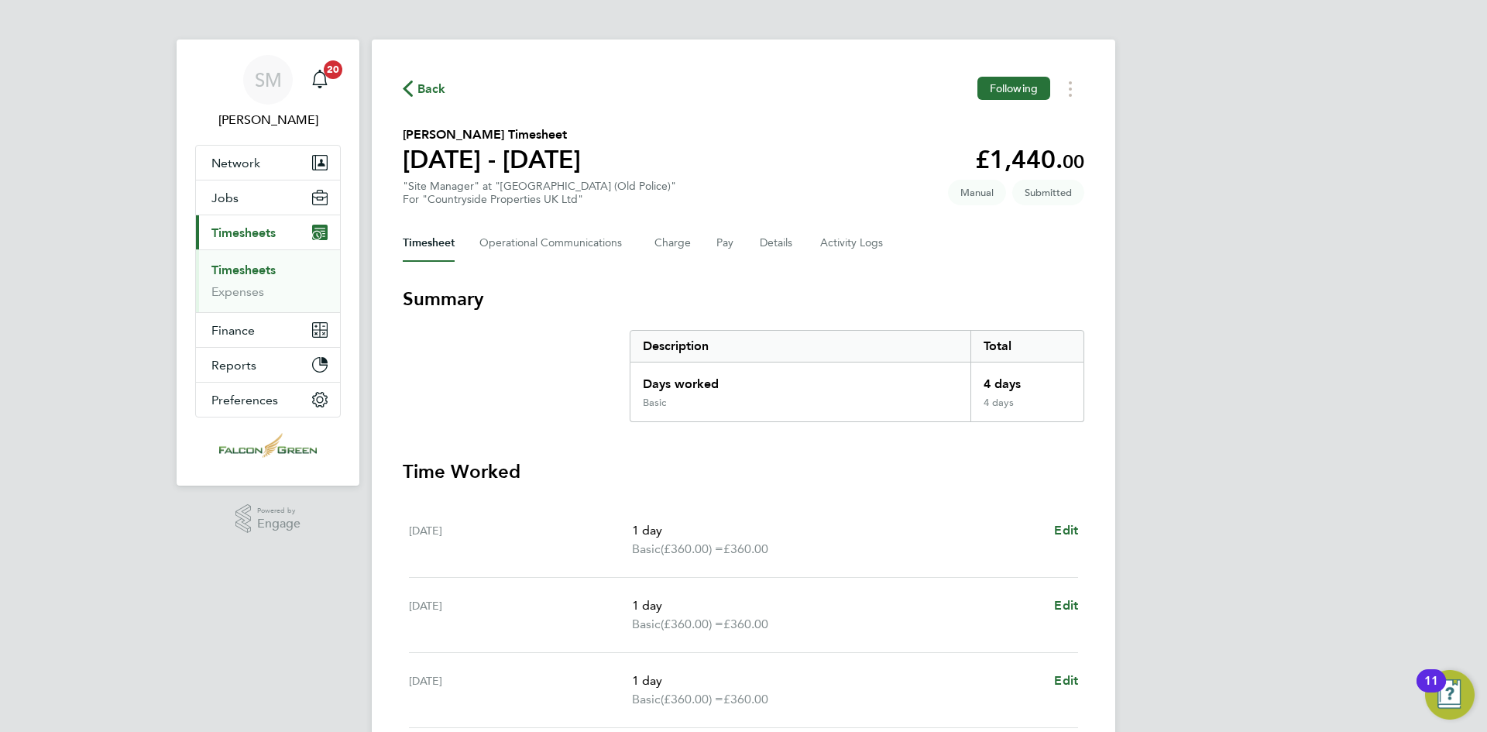
scroll to position [0, 0]
